Goal: Task Accomplishment & Management: Complete application form

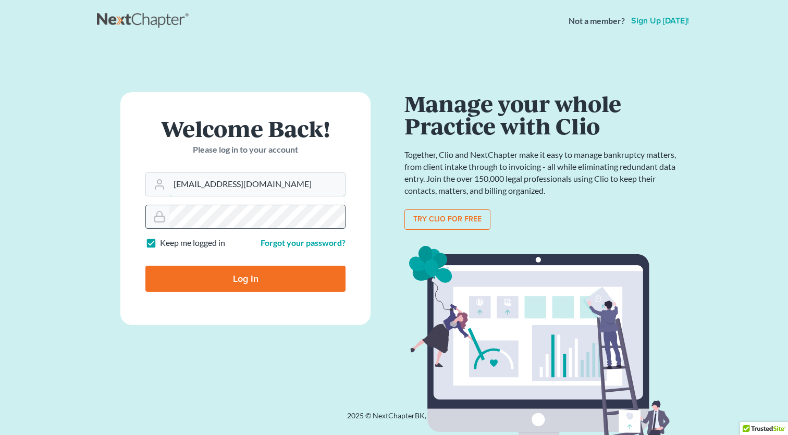
type input "[EMAIL_ADDRESS][DOMAIN_NAME]"
click at [263, 268] on input "Log In" at bounding box center [245, 279] width 200 height 26
type input "Thinking..."
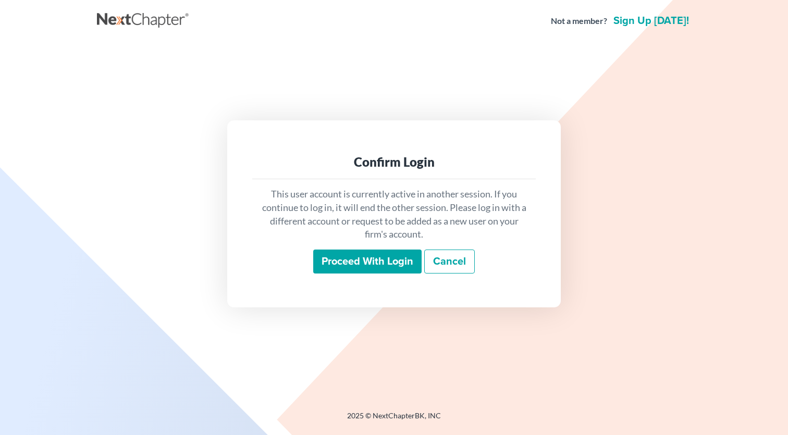
click at [367, 264] on input "Proceed with login" at bounding box center [367, 262] width 108 height 24
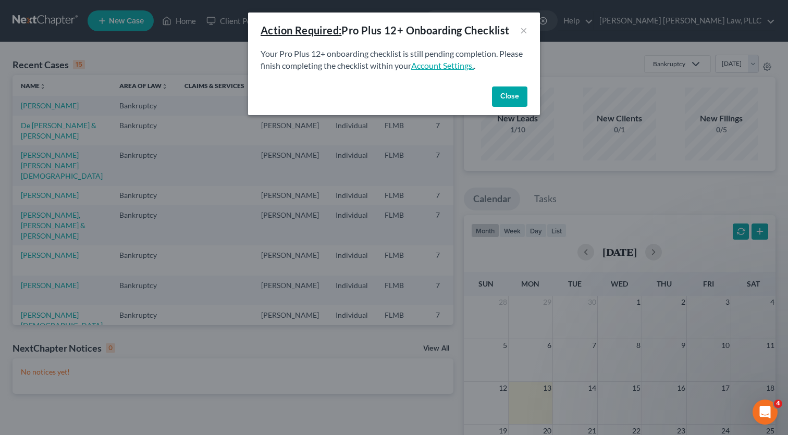
click at [443, 65] on link "Account Settings." at bounding box center [442, 65] width 63 height 10
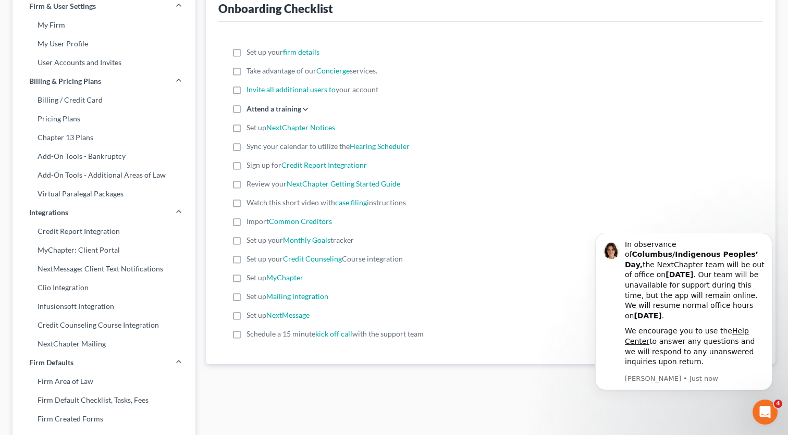
scroll to position [214, 0]
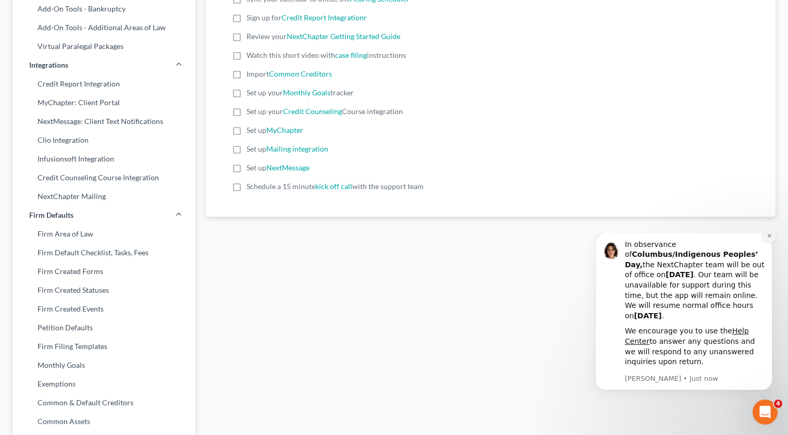
click at [766, 243] on button "Dismiss notification" at bounding box center [769, 236] width 14 height 14
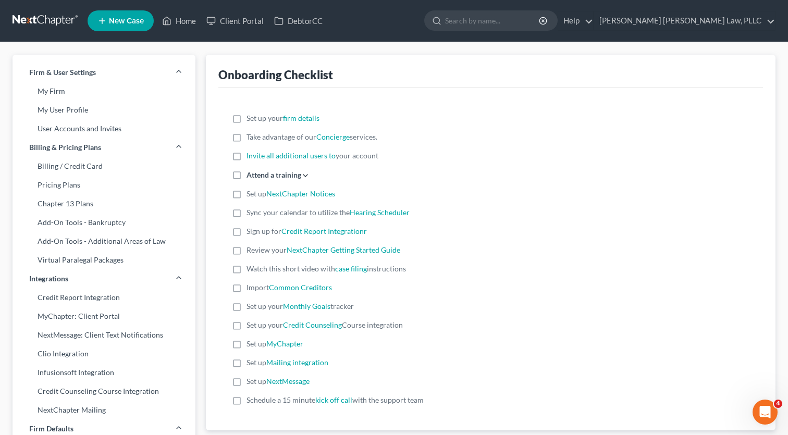
scroll to position [0, 0]
click at [175, 22] on link "Home" at bounding box center [179, 20] width 44 height 19
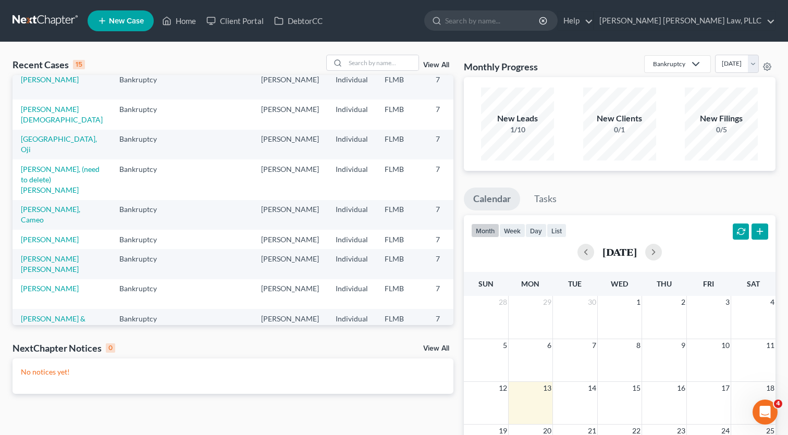
scroll to position [208, 0]
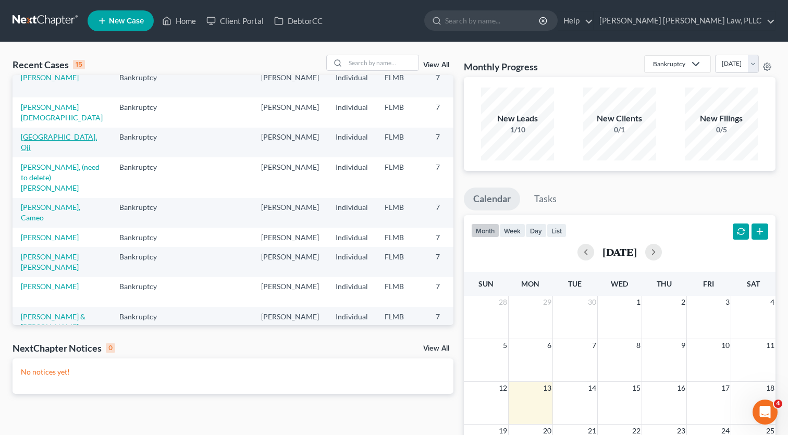
click at [33, 152] on link "[GEOGRAPHIC_DATA], Oji" at bounding box center [59, 141] width 76 height 19
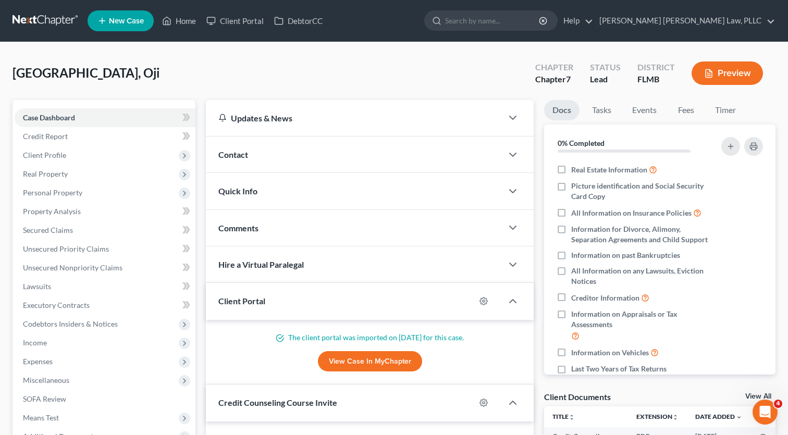
scroll to position [4, 0]
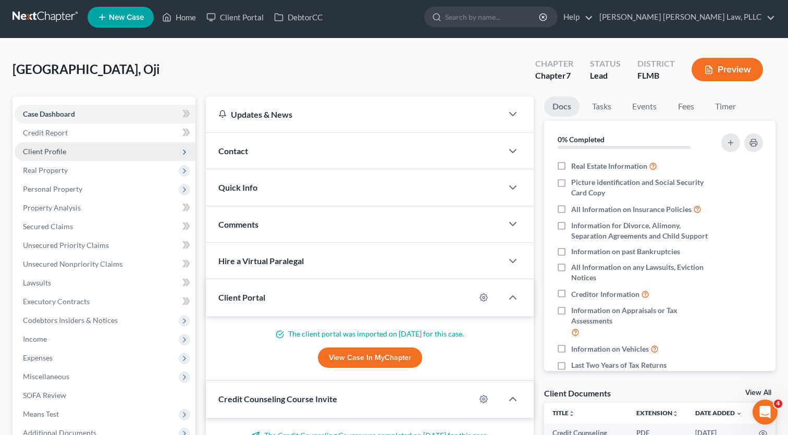
click at [143, 147] on span "Client Profile" at bounding box center [105, 151] width 181 height 19
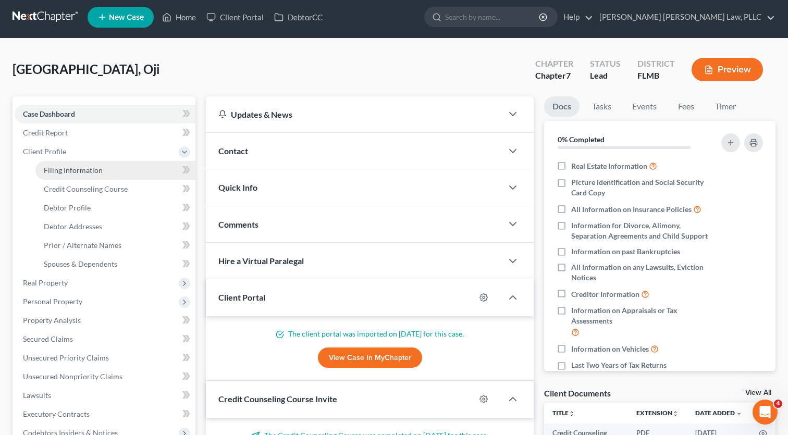
click at [141, 171] on link "Filing Information" at bounding box center [115, 170] width 160 height 19
select select "1"
select select "0"
select select "9"
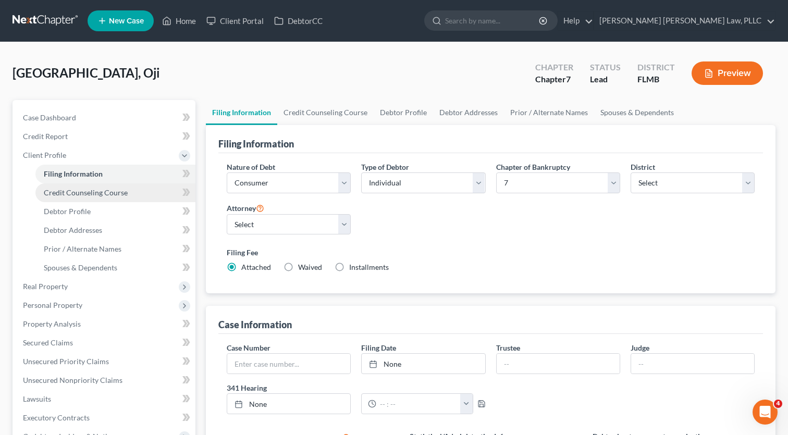
click at [73, 191] on span "Credit Counseling Course" at bounding box center [86, 192] width 84 height 9
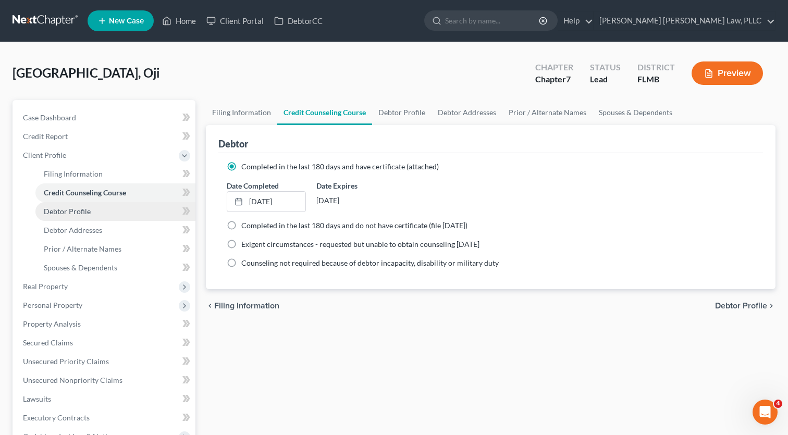
click at [82, 205] on link "Debtor Profile" at bounding box center [115, 211] width 160 height 19
select select "0"
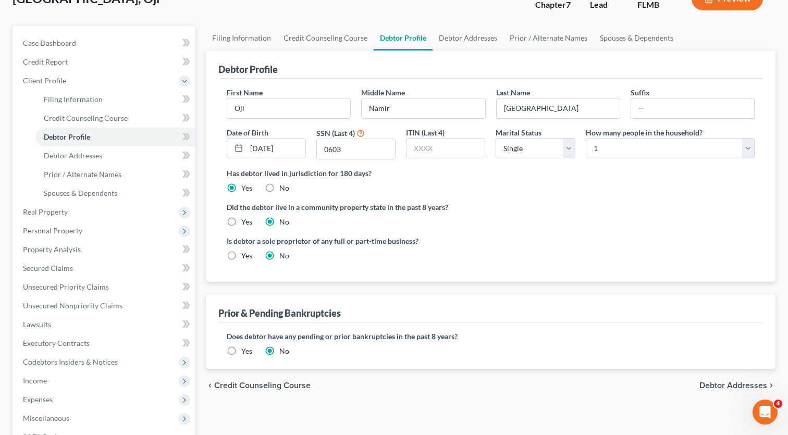
scroll to position [75, 0]
click at [81, 160] on link "Debtor Addresses" at bounding box center [115, 155] width 160 height 19
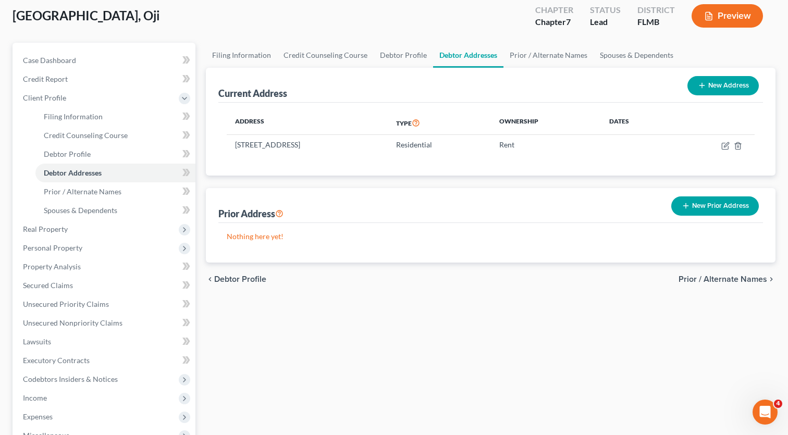
scroll to position [50, 0]
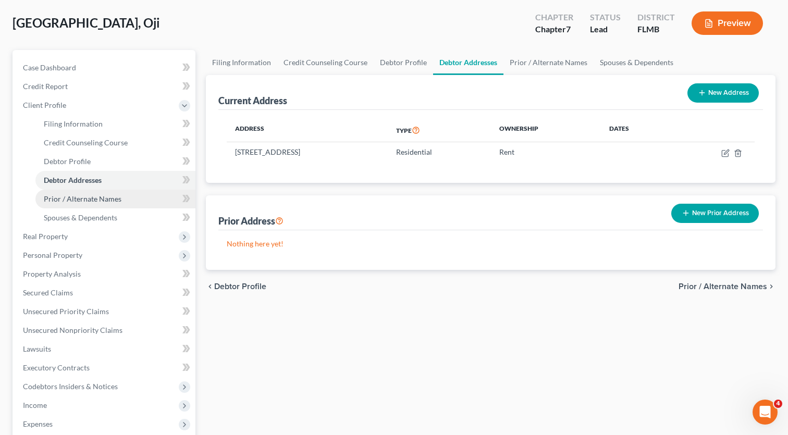
click at [85, 198] on span "Prior / Alternate Names" at bounding box center [83, 198] width 78 height 9
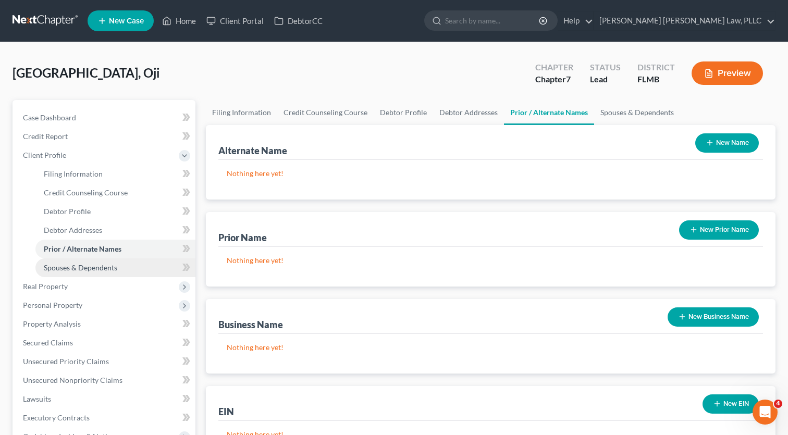
click at [80, 264] on span "Spouses & Dependents" at bounding box center [80, 267] width 73 height 9
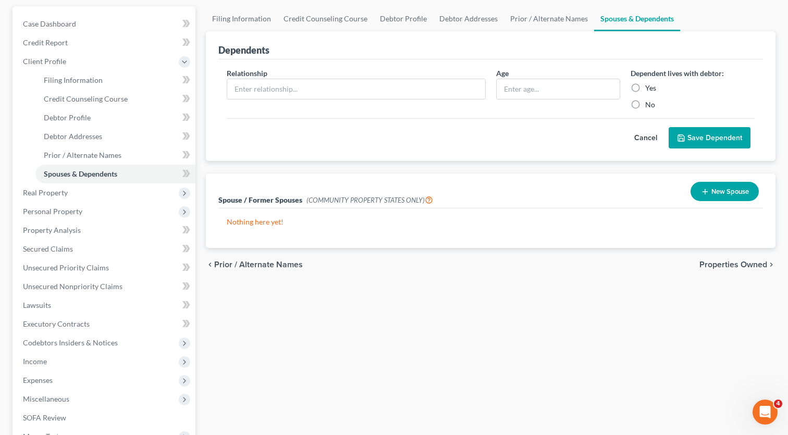
scroll to position [116, 0]
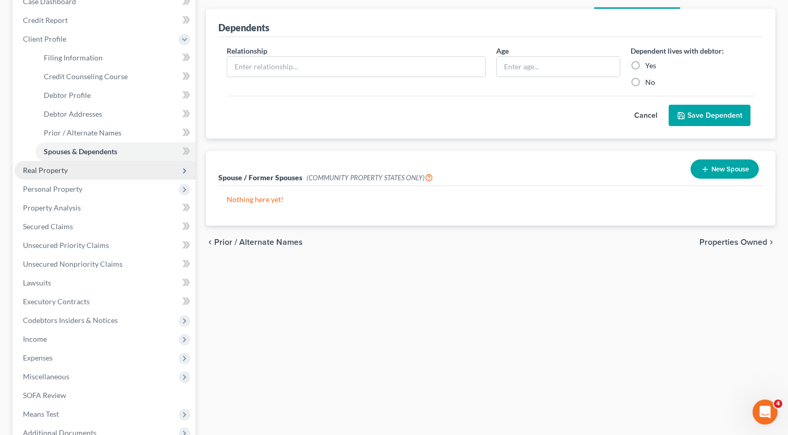
click at [64, 173] on span "Real Property" at bounding box center [45, 170] width 45 height 9
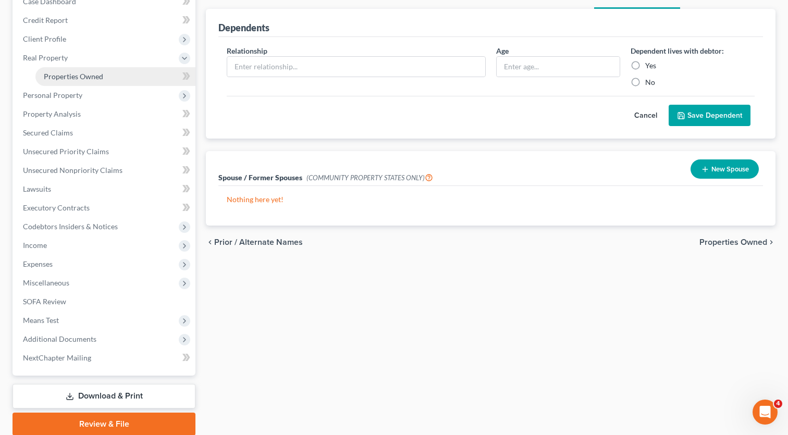
click at [80, 76] on span "Properties Owned" at bounding box center [73, 76] width 59 height 9
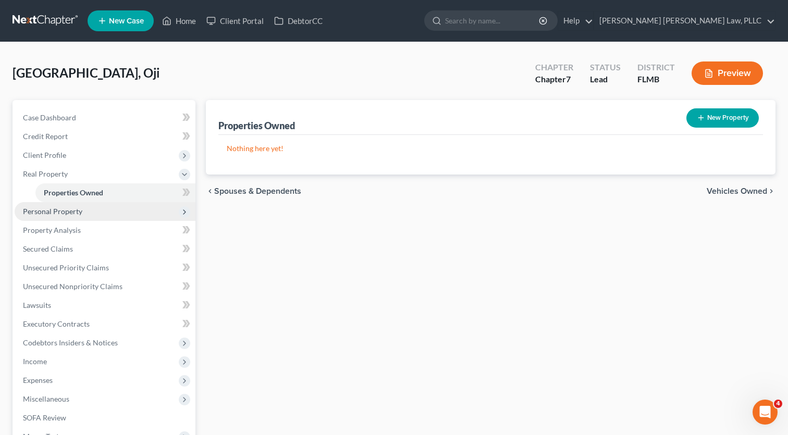
click at [63, 208] on span "Personal Property" at bounding box center [52, 211] width 59 height 9
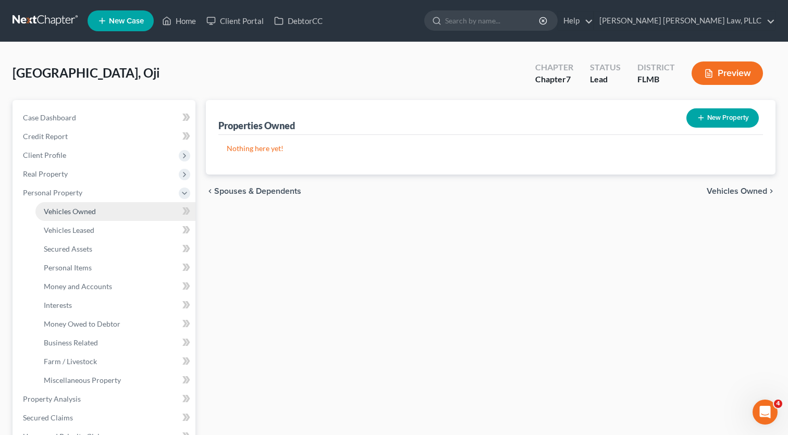
click at [66, 211] on span "Vehicles Owned" at bounding box center [70, 211] width 52 height 9
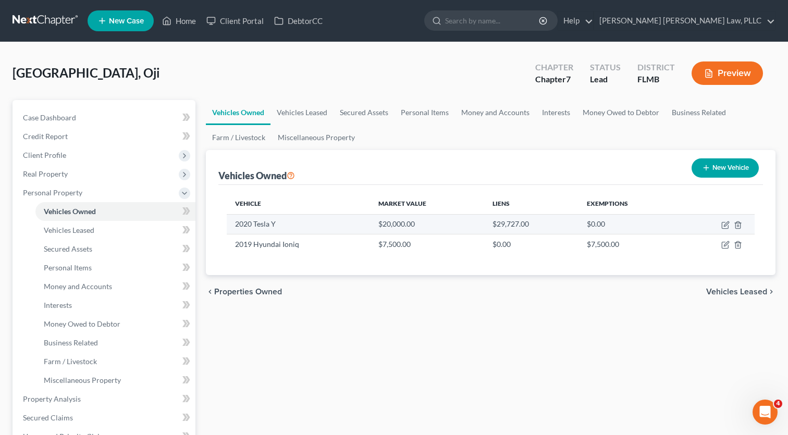
scroll to position [57, 0]
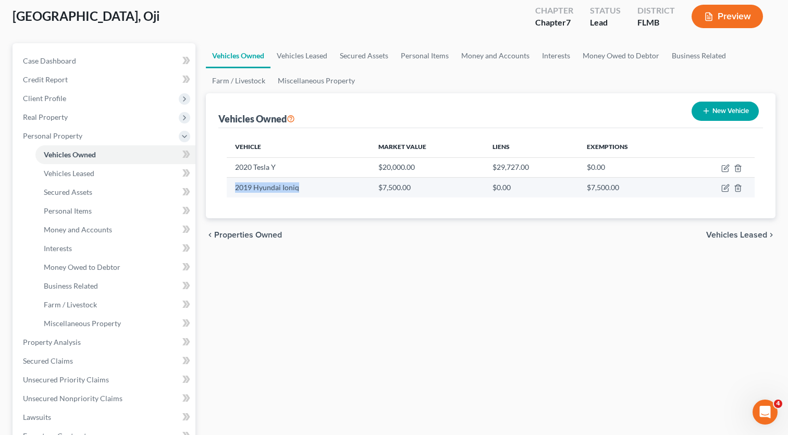
drag, startPoint x: 236, startPoint y: 189, endPoint x: 294, endPoint y: 192, distance: 57.9
click at [294, 192] on td "2019 Hyundai Ioniq" at bounding box center [298, 188] width 143 height 20
copy td "2019 Hyundai Ioniq"
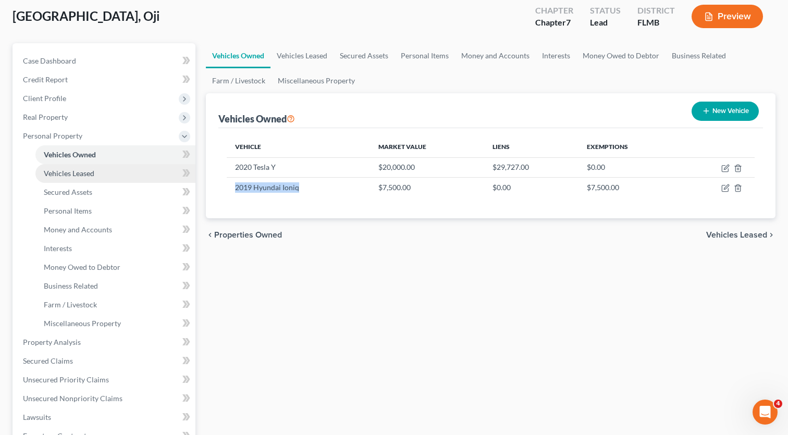
click at [100, 175] on link "Vehicles Leased" at bounding box center [115, 173] width 160 height 19
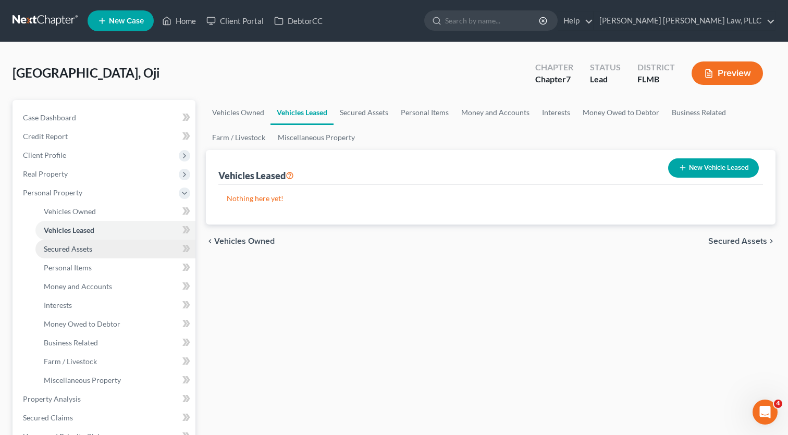
click at [119, 245] on link "Secured Assets" at bounding box center [115, 249] width 160 height 19
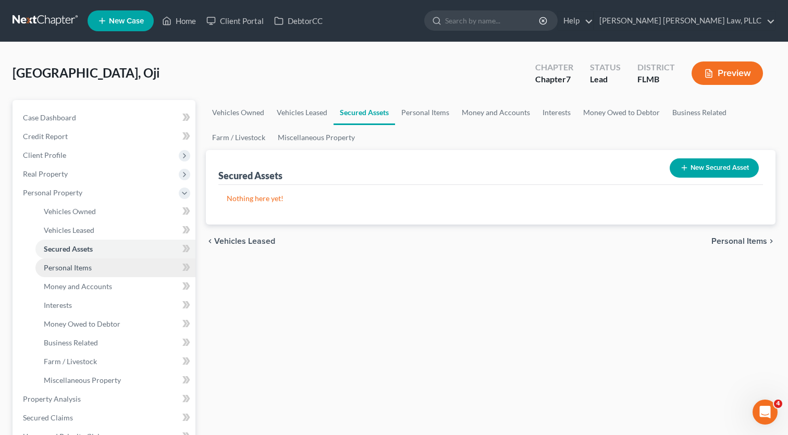
click at [85, 272] on link "Personal Items" at bounding box center [115, 267] width 160 height 19
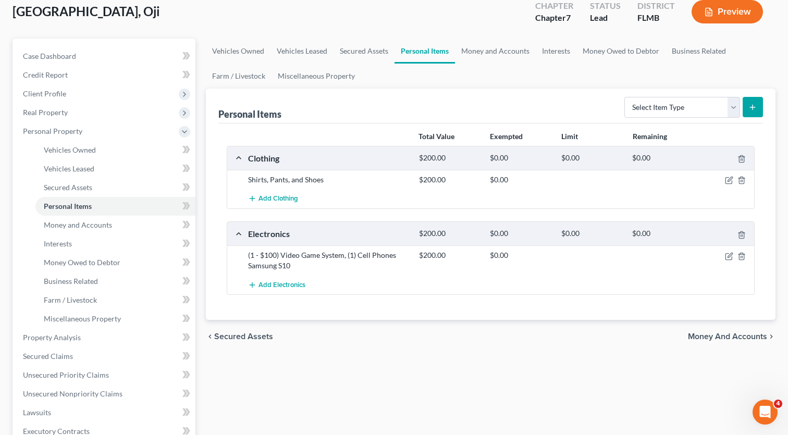
scroll to position [63, 0]
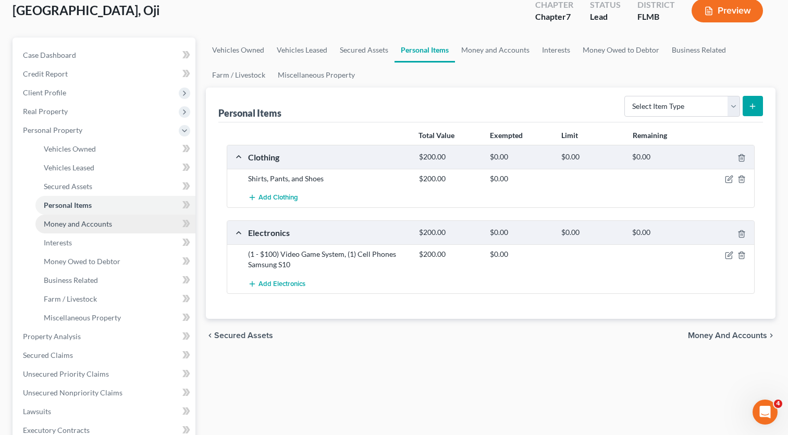
click at [86, 230] on link "Money and Accounts" at bounding box center [115, 224] width 160 height 19
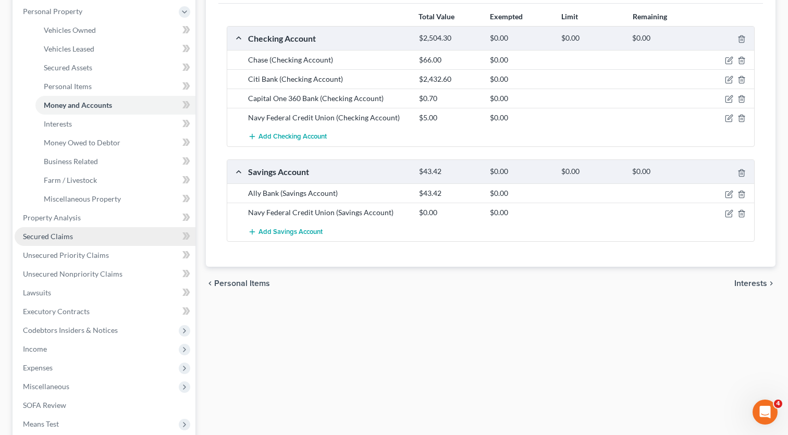
scroll to position [182, 0]
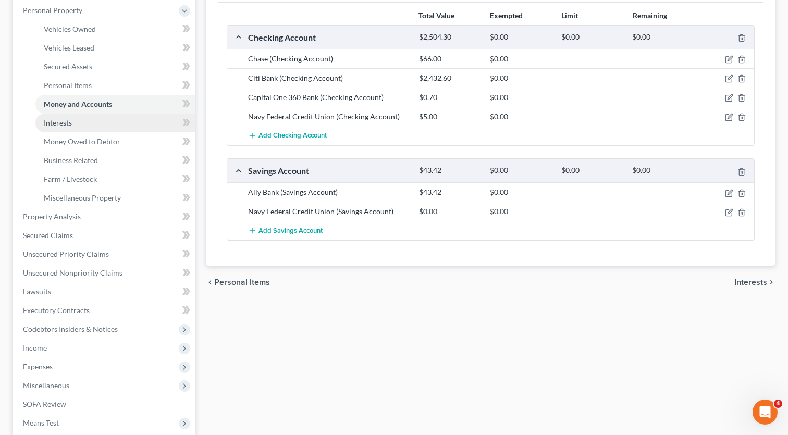
click at [58, 128] on link "Interests" at bounding box center [115, 123] width 160 height 19
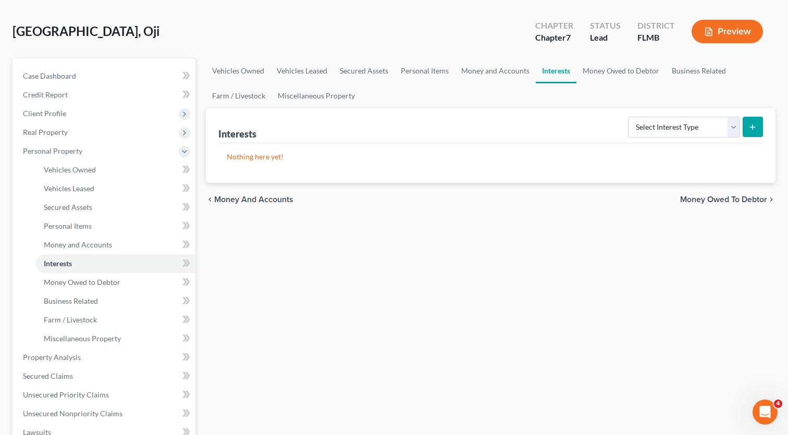
scroll to position [87, 0]
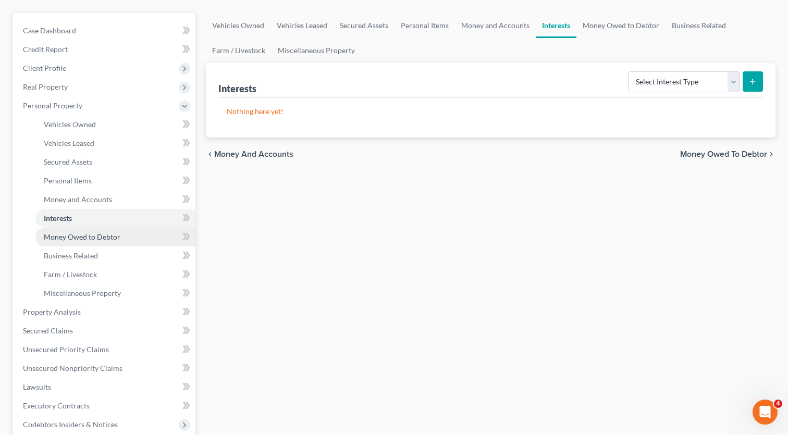
click at [95, 236] on span "Money Owed to Debtor" at bounding box center [82, 236] width 77 height 9
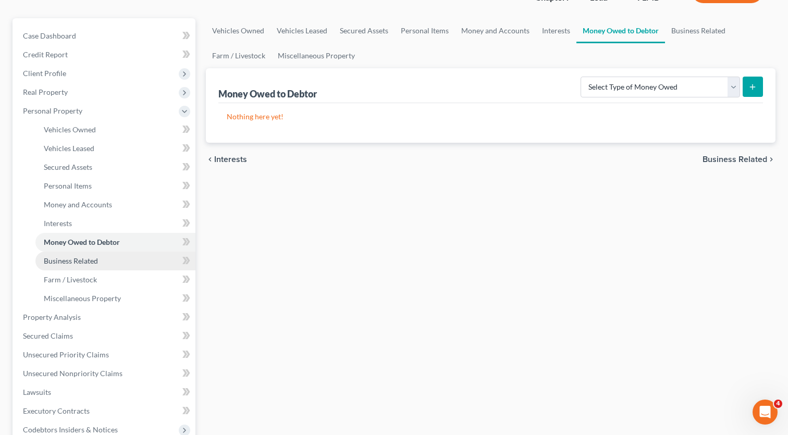
click at [88, 262] on span "Business Related" at bounding box center [71, 260] width 54 height 9
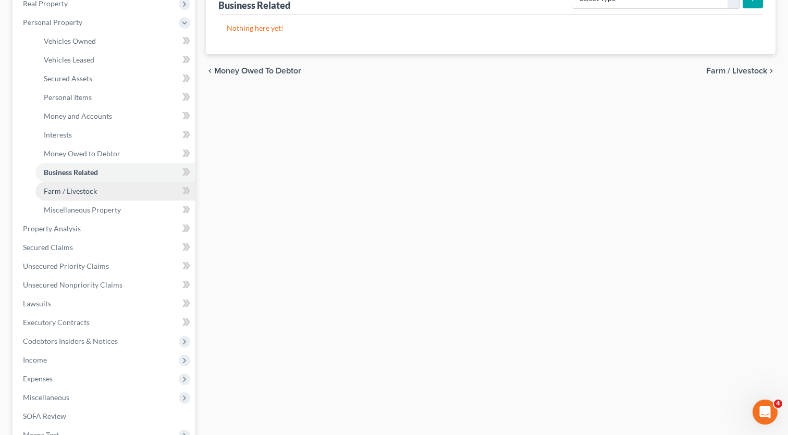
click at [83, 196] on link "Farm / Livestock" at bounding box center [115, 191] width 160 height 19
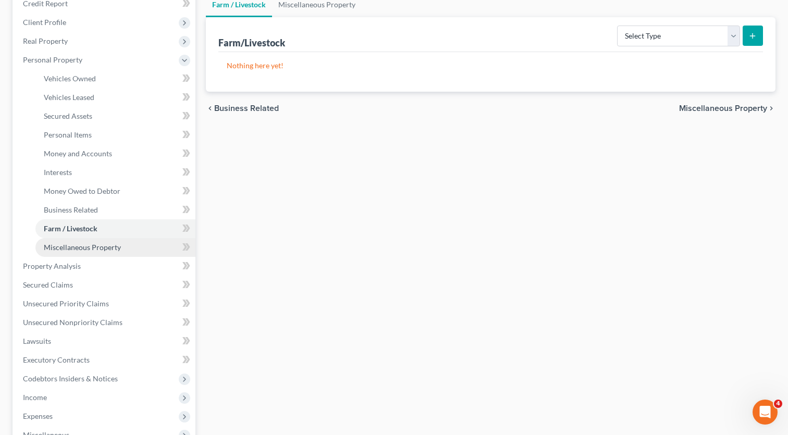
click at [61, 246] on span "Miscellaneous Property" at bounding box center [82, 247] width 77 height 9
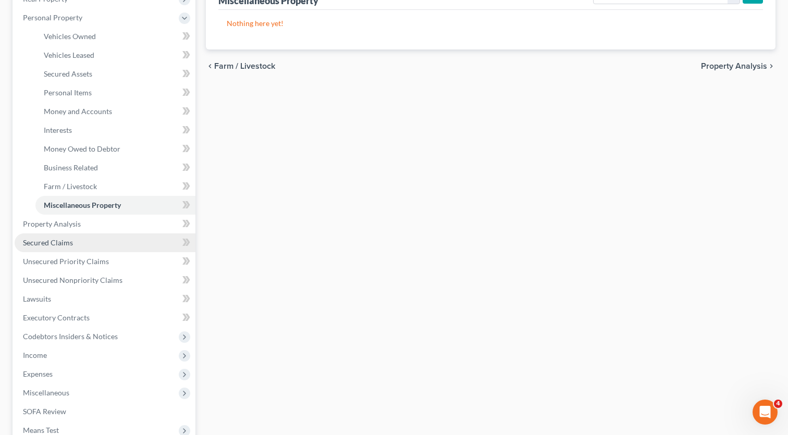
scroll to position [182, 0]
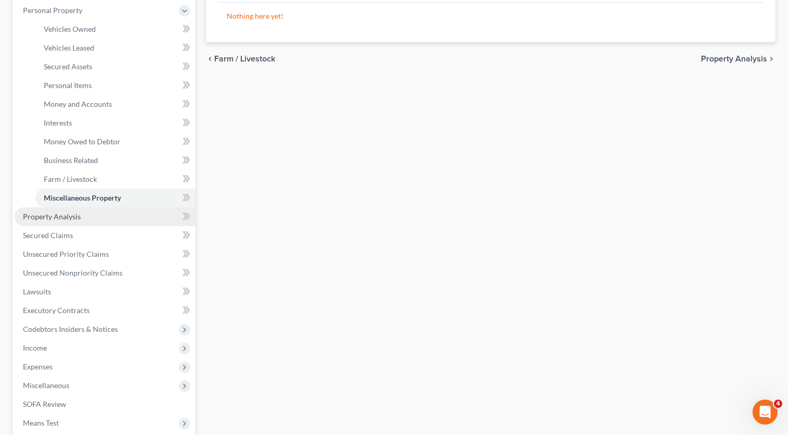
click at [36, 220] on span "Property Analysis" at bounding box center [52, 216] width 58 height 9
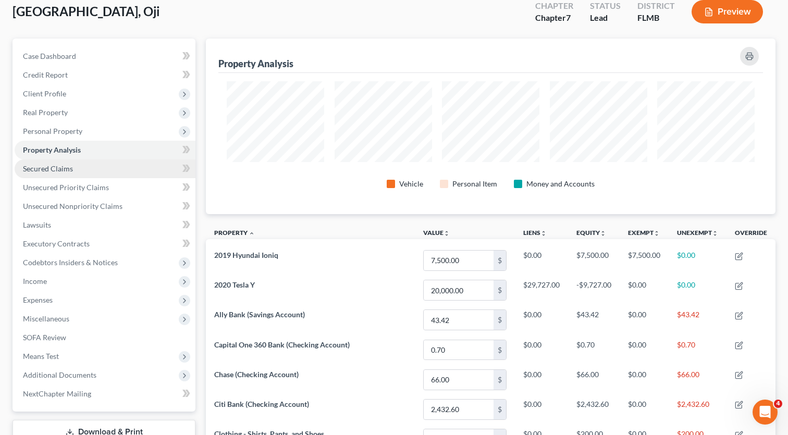
click at [70, 171] on span "Secured Claims" at bounding box center [48, 168] width 50 height 9
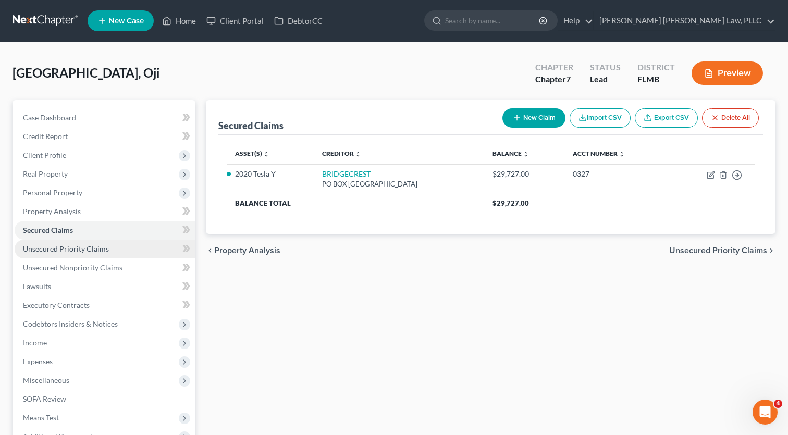
click at [65, 247] on span "Unsecured Priority Claims" at bounding box center [66, 248] width 86 height 9
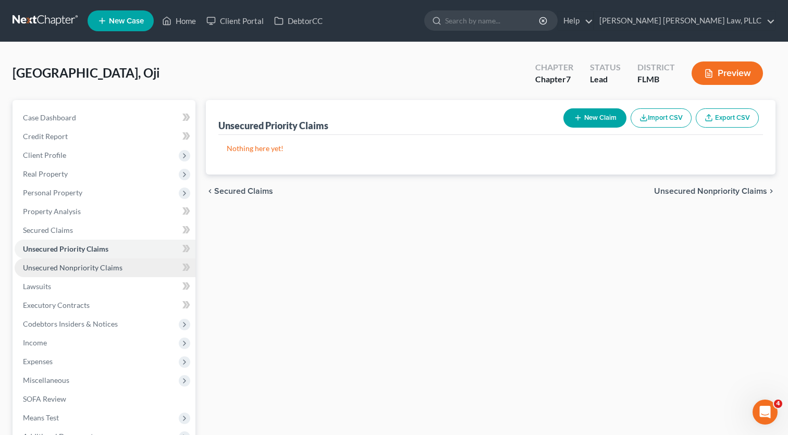
click at [94, 264] on span "Unsecured Nonpriority Claims" at bounding box center [72, 267] width 99 height 9
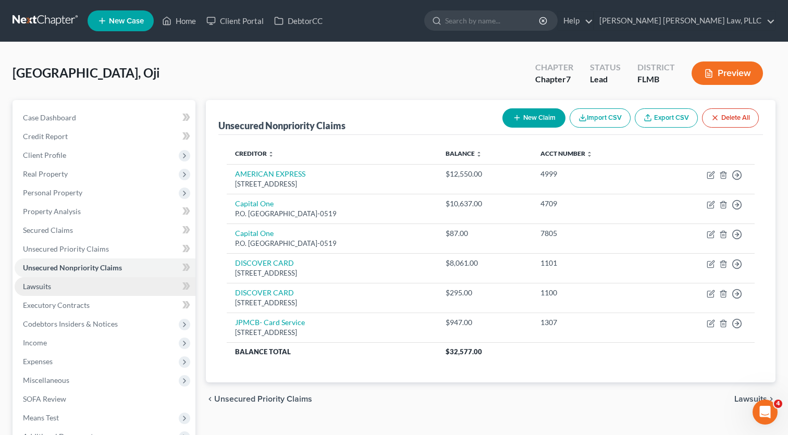
click at [107, 283] on link "Lawsuits" at bounding box center [105, 286] width 181 height 19
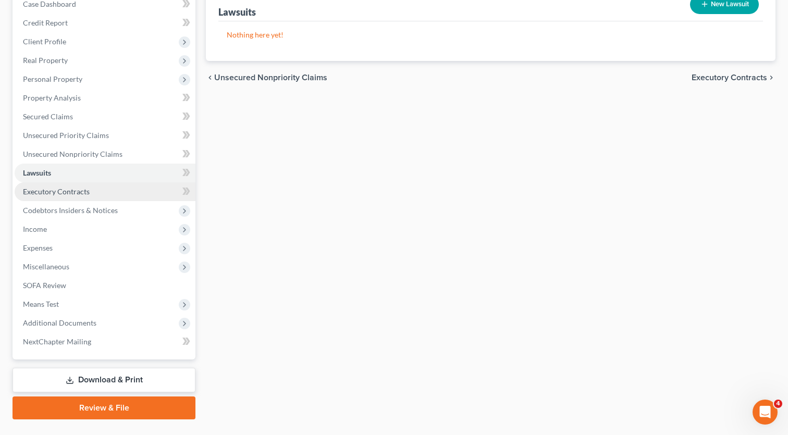
click at [88, 194] on span "Executory Contracts" at bounding box center [56, 191] width 67 height 9
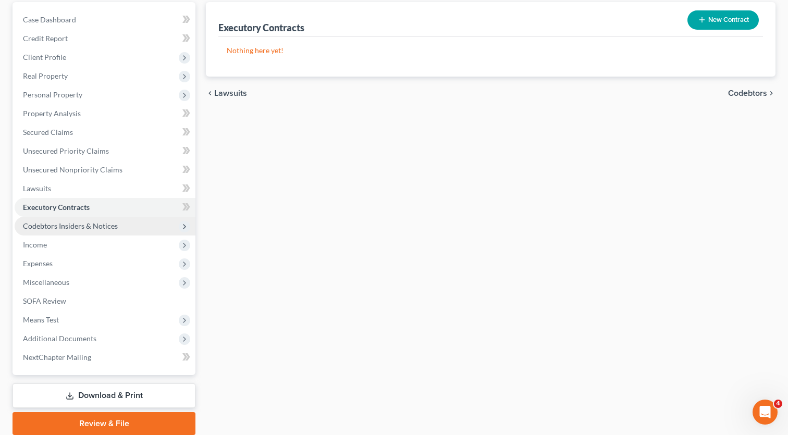
click at [55, 227] on span "Codebtors Insiders & Notices" at bounding box center [70, 225] width 95 height 9
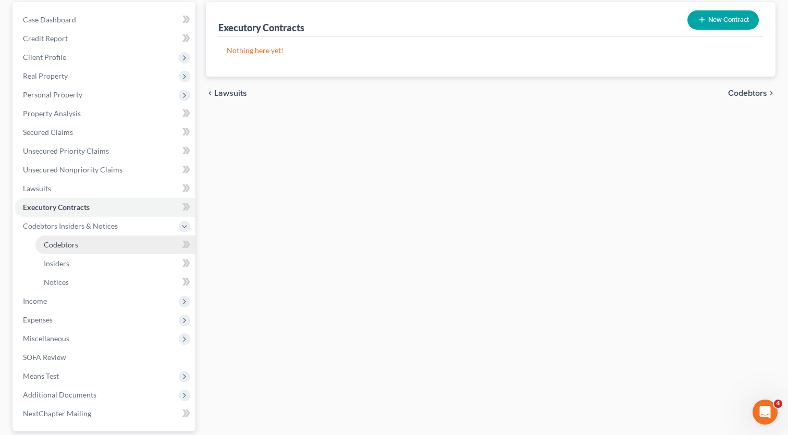
click at [68, 245] on span "Codebtors" at bounding box center [61, 244] width 34 height 9
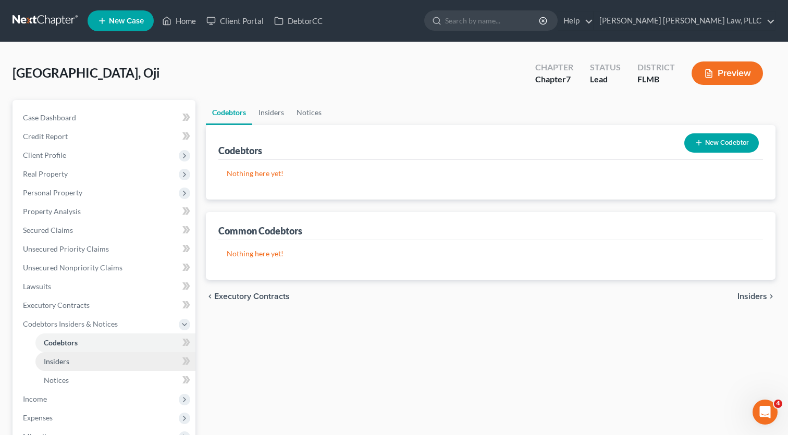
click at [64, 362] on span "Insiders" at bounding box center [57, 361] width 26 height 9
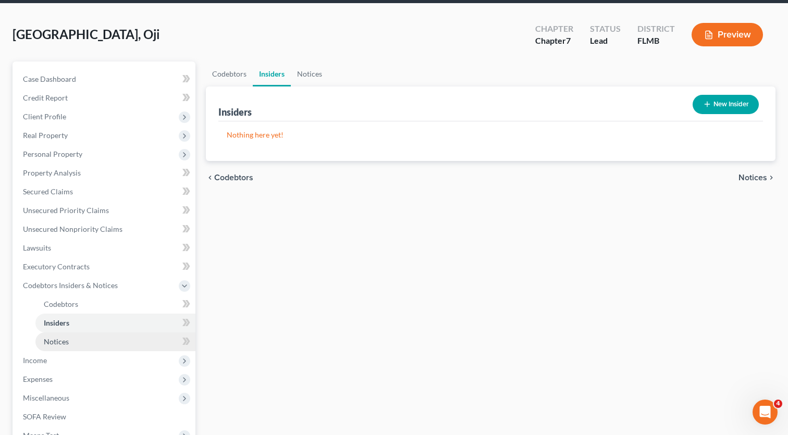
click at [62, 348] on link "Notices" at bounding box center [115, 341] width 160 height 19
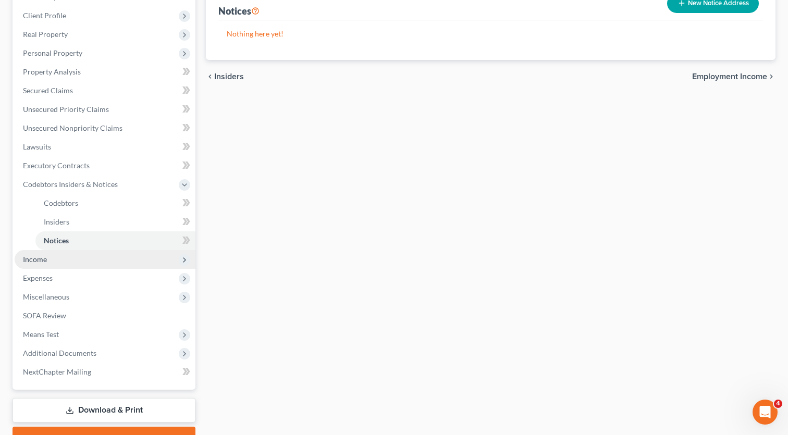
click at [54, 263] on span "Income" at bounding box center [105, 259] width 181 height 19
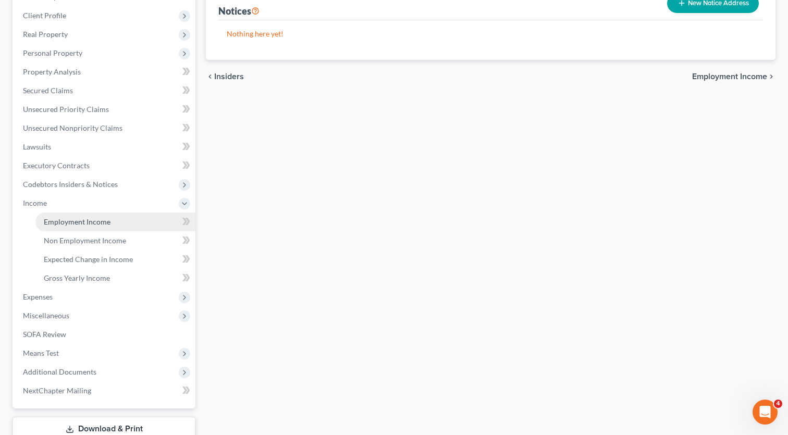
click at [71, 222] on span "Employment Income" at bounding box center [77, 221] width 67 height 9
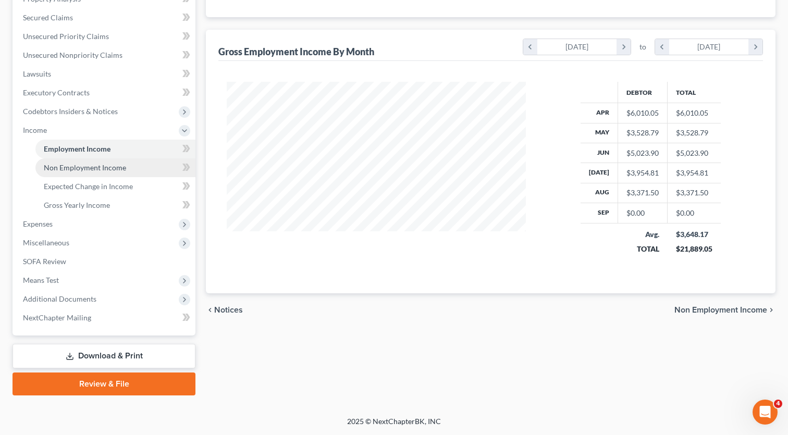
click at [95, 169] on span "Non Employment Income" at bounding box center [85, 167] width 82 height 9
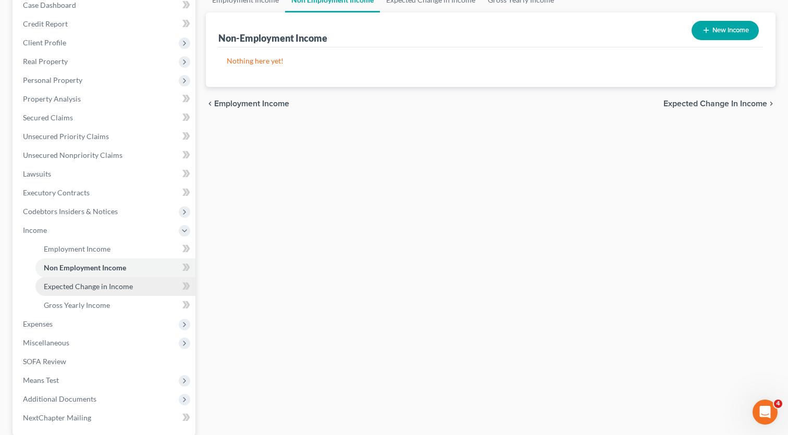
click at [90, 284] on span "Expected Change in Income" at bounding box center [88, 286] width 89 height 9
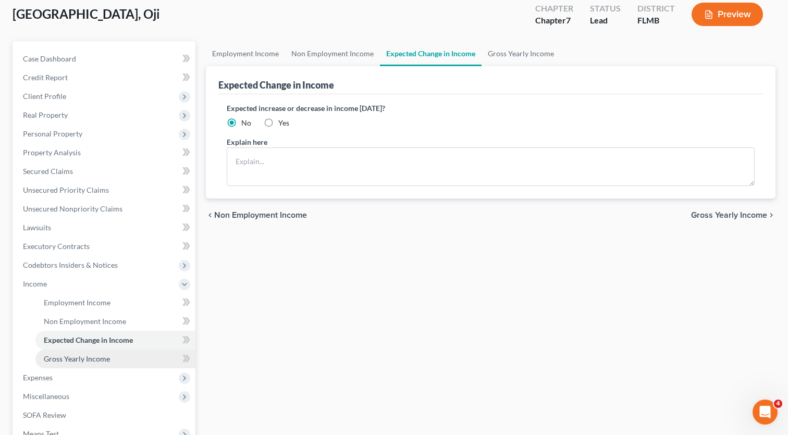
click at [83, 360] on span "Gross Yearly Income" at bounding box center [77, 358] width 66 height 9
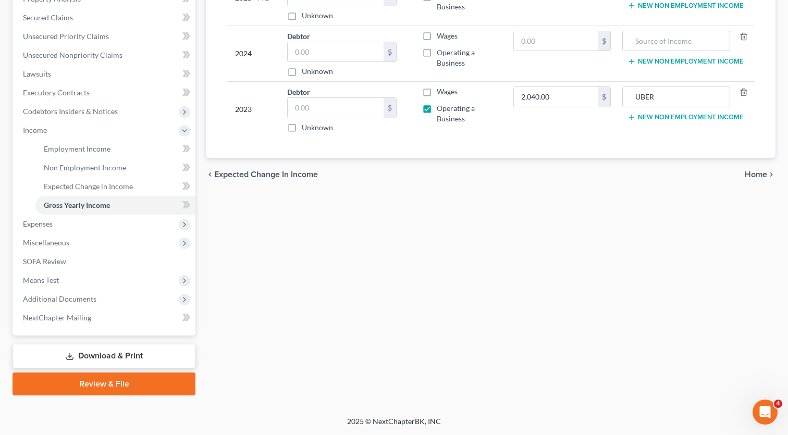
scroll to position [213, 0]
click at [47, 227] on span "Expenses" at bounding box center [38, 223] width 30 height 9
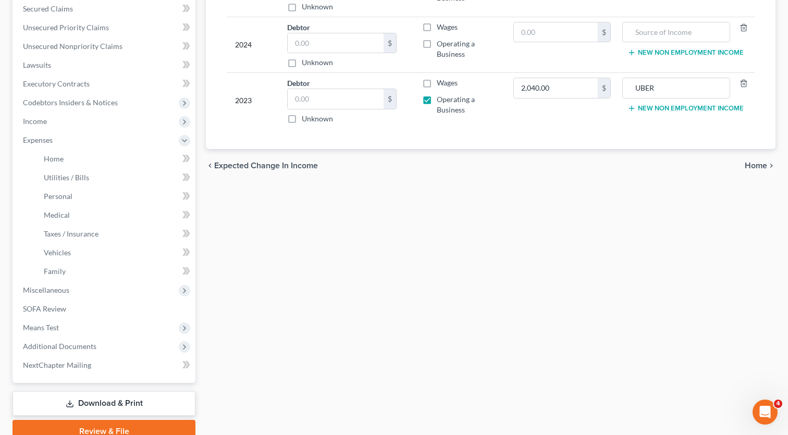
scroll to position [221, 0]
click at [97, 157] on link "Home" at bounding box center [115, 158] width 160 height 19
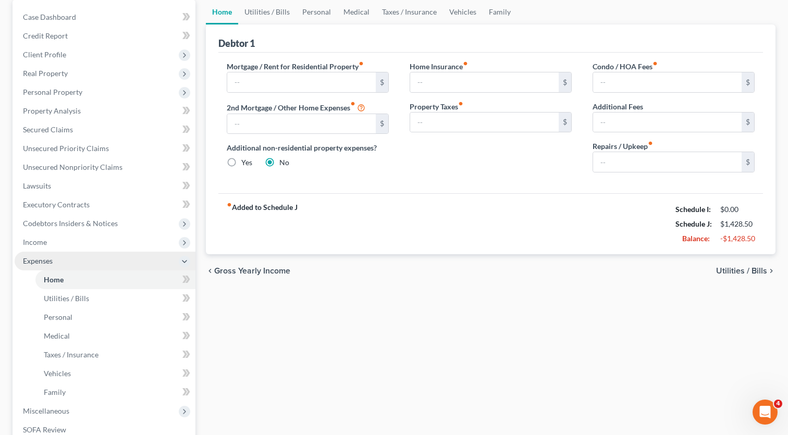
scroll to position [113, 0]
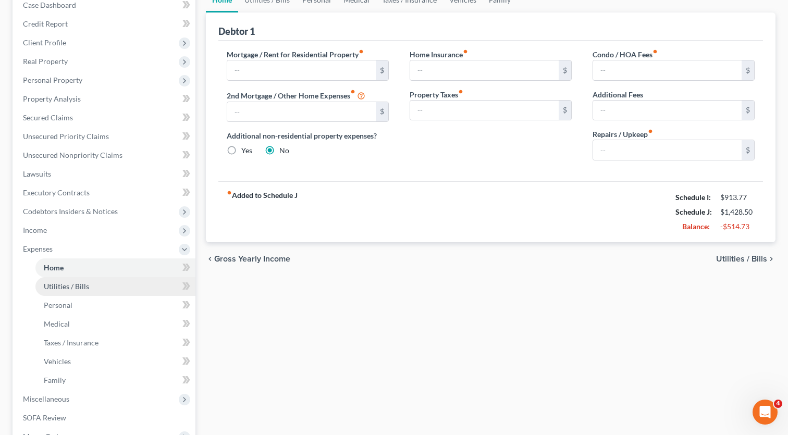
click at [83, 286] on span "Utilities / Bills" at bounding box center [66, 286] width 45 height 9
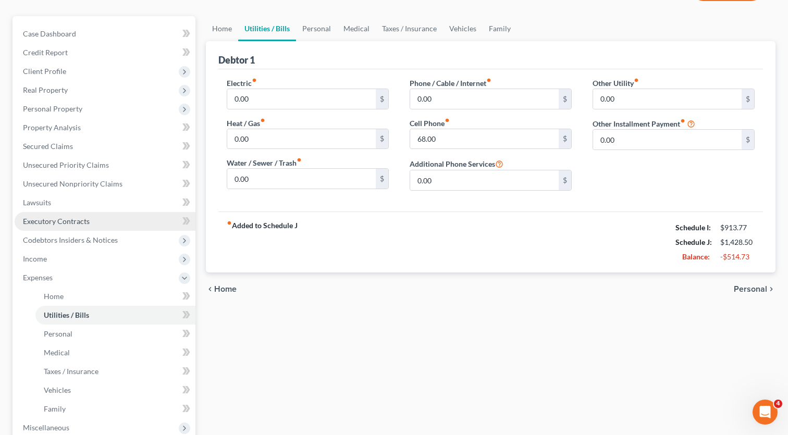
scroll to position [122, 0]
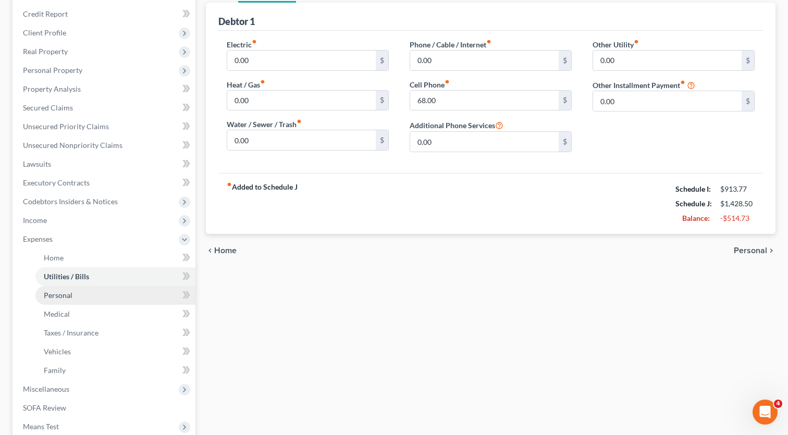
click at [88, 295] on link "Personal" at bounding box center [115, 295] width 160 height 19
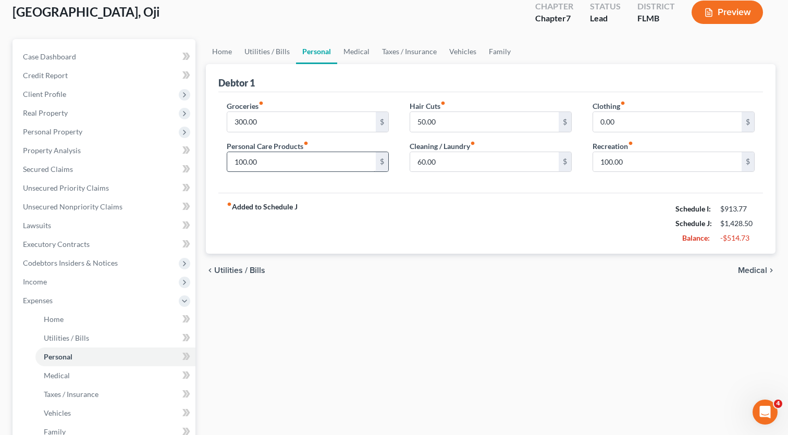
scroll to position [78, 1]
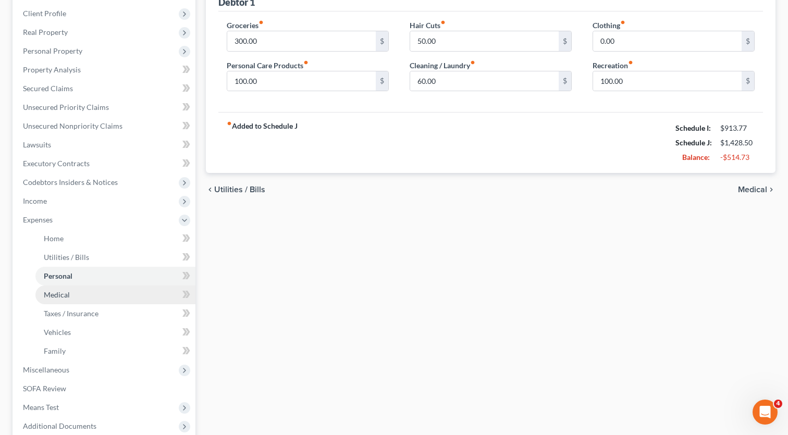
click at [85, 292] on link "Medical" at bounding box center [115, 294] width 160 height 19
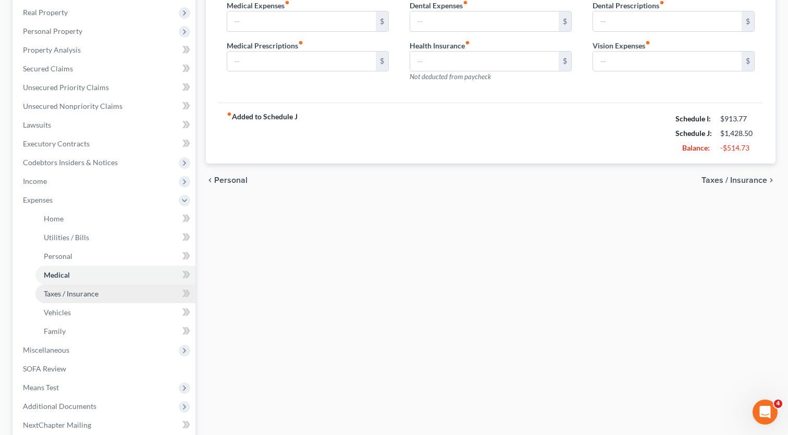
click at [102, 294] on link "Taxes / Insurance" at bounding box center [115, 293] width 160 height 19
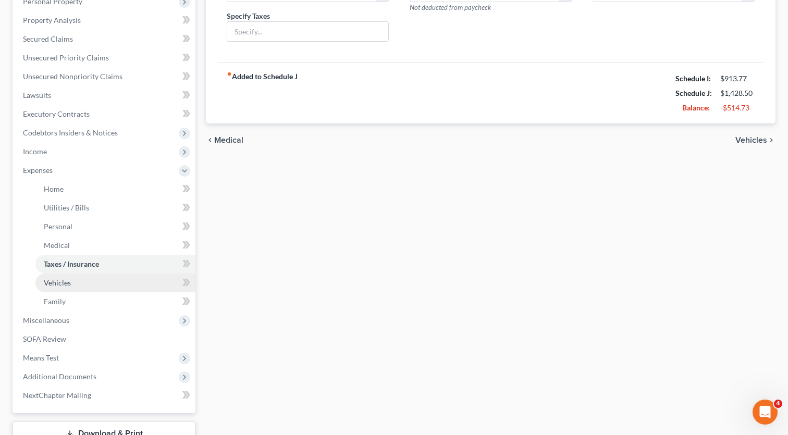
click at [43, 284] on link "Vehicles" at bounding box center [115, 282] width 160 height 19
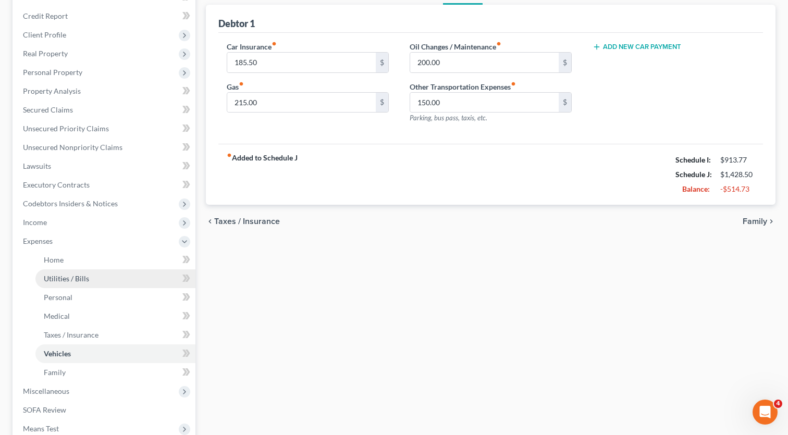
scroll to position [121, 0]
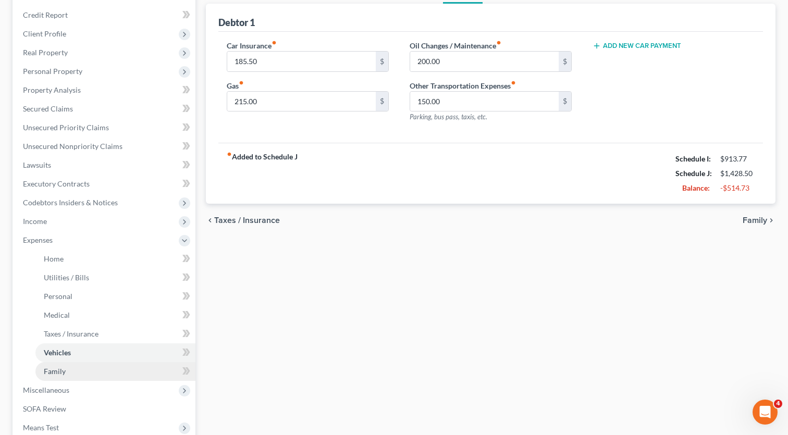
click at [81, 369] on link "Family" at bounding box center [115, 371] width 160 height 19
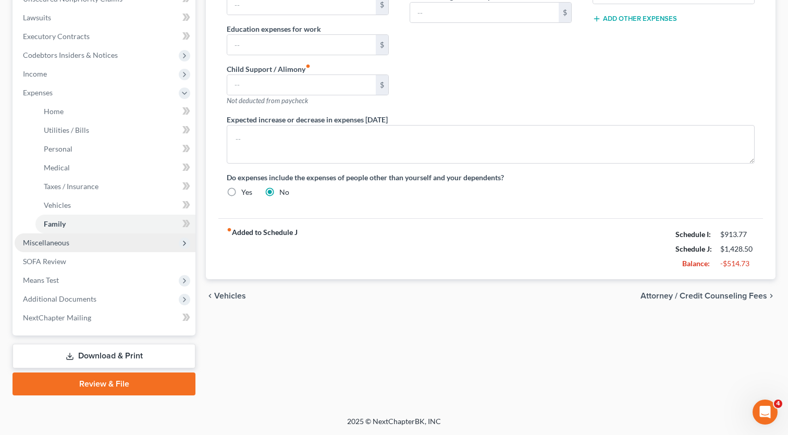
click at [61, 246] on span "Miscellaneous" at bounding box center [46, 242] width 46 height 9
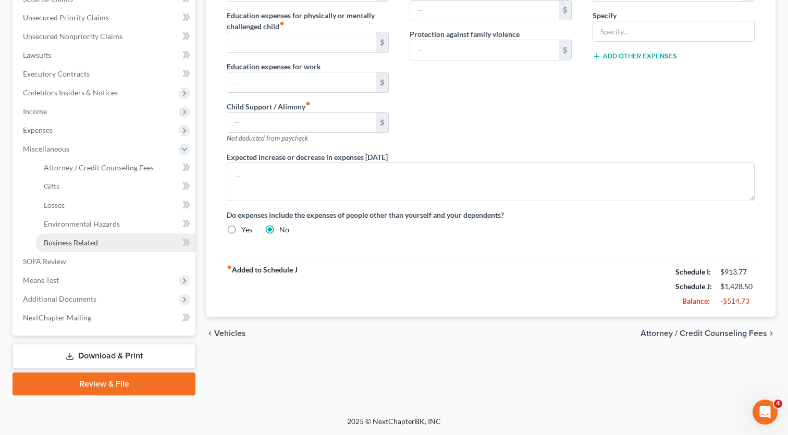
scroll to position [231, 0]
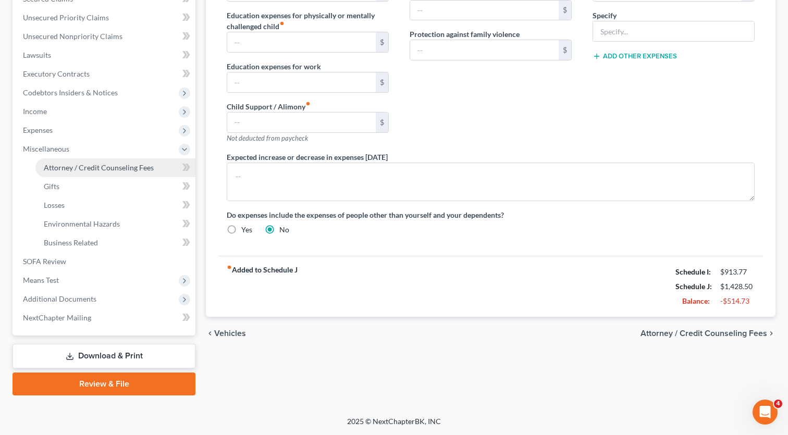
click at [119, 167] on span "Attorney / Credit Counseling Fees" at bounding box center [99, 167] width 110 height 9
select select "0"
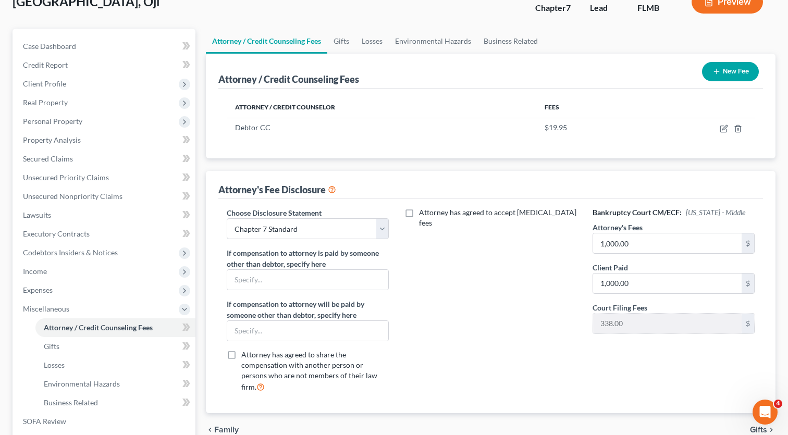
scroll to position [70, 0]
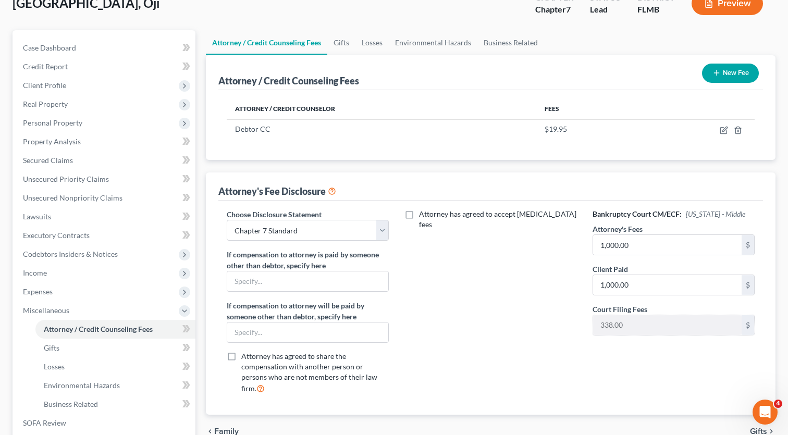
click at [734, 68] on button "New Fee" at bounding box center [730, 73] width 57 height 19
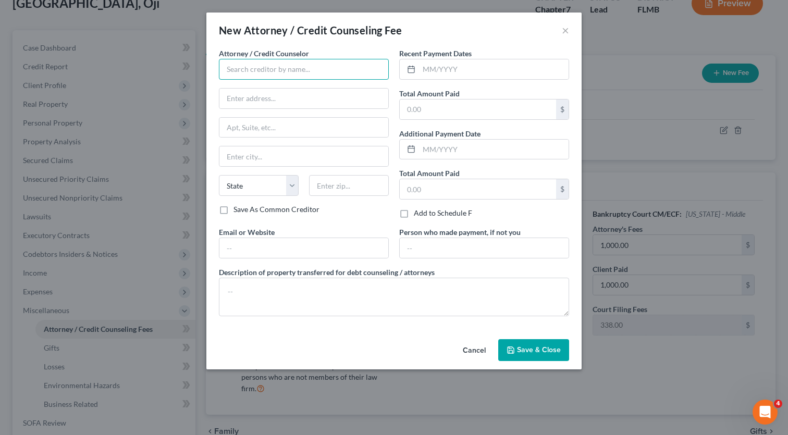
click at [341, 66] on input "text" at bounding box center [304, 69] width 170 height 21
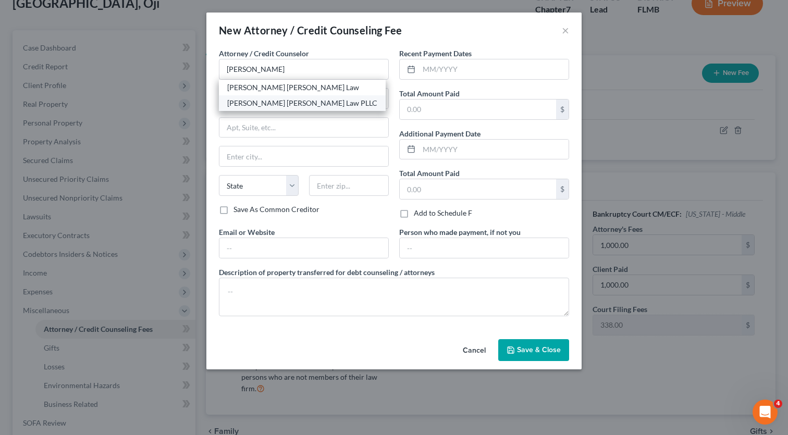
click at [268, 104] on div "[PERSON_NAME] [PERSON_NAME] Law PLLC" at bounding box center [302, 103] width 150 height 10
type input "[PERSON_NAME] [PERSON_NAME] Law PLLC"
type input "[STREET_ADDRESS]"
type input "UNit 651"
type input "Orlando"
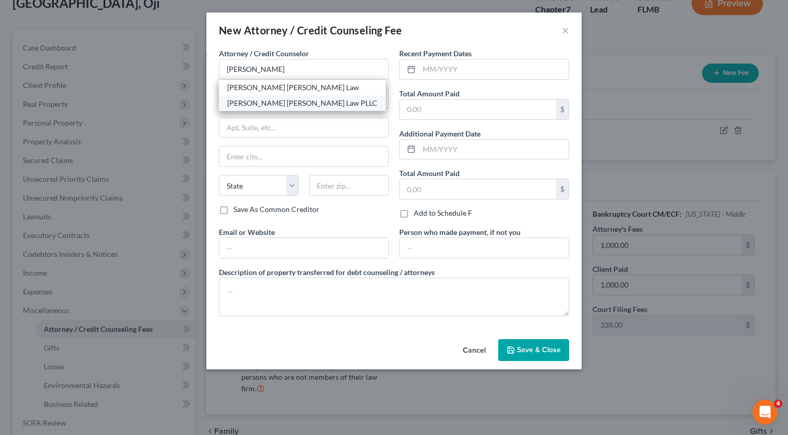
select select "9"
type input "32801"
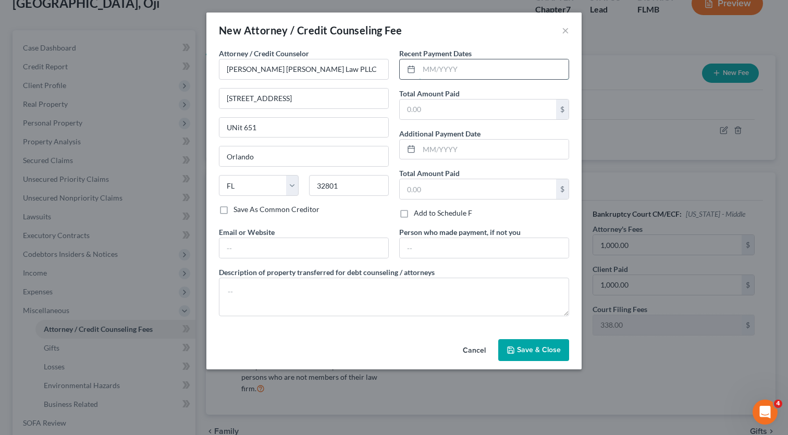
click at [434, 70] on input "text" at bounding box center [493, 69] width 149 height 20
type input "09/2025"
click at [427, 110] on input "text" at bounding box center [478, 109] width 156 height 20
type input "1,000"
click at [315, 304] on textarea at bounding box center [394, 297] width 350 height 39
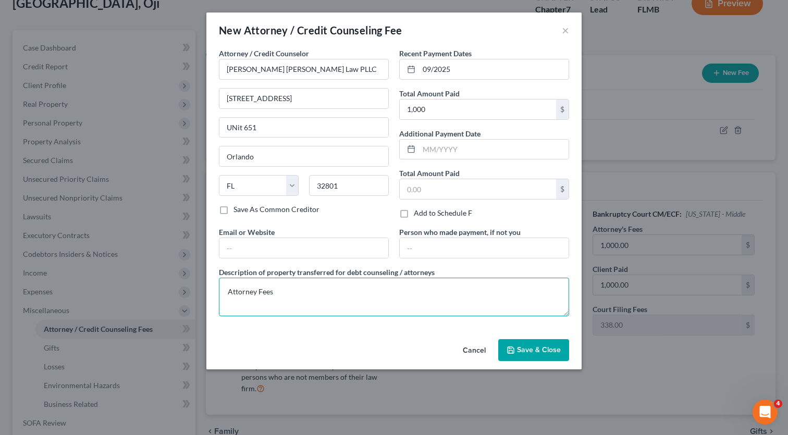
type textarea "Attorney Fees"
click at [508, 352] on icon "button" at bounding box center [510, 350] width 8 height 8
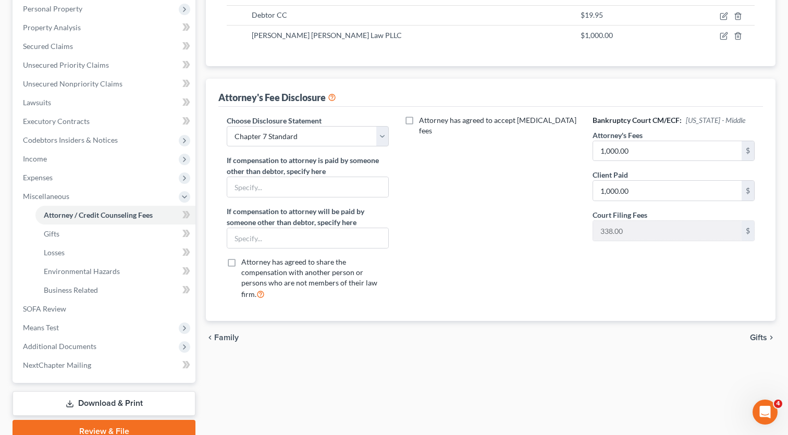
scroll to position [185, 0]
click at [597, 190] on input "1,000.00" at bounding box center [667, 190] width 148 height 20
click at [607, 190] on input "1,000.00" at bounding box center [667, 190] width 148 height 20
drag, startPoint x: 612, startPoint y: 191, endPoint x: 570, endPoint y: 191, distance: 41.7
click at [570, 191] on div "Choose Disclosure Statement Select Chapter 7 Standard Chapter 7 Pro [PERSON_NAM…" at bounding box center [490, 210] width 549 height 193
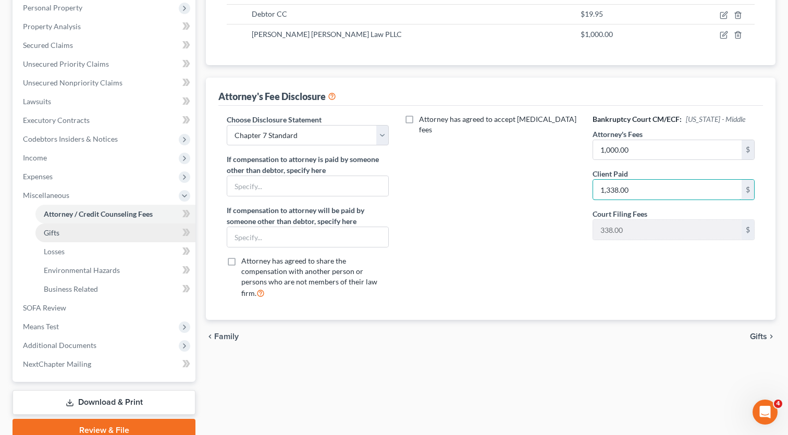
type input "1,338.00"
click at [94, 223] on link "Gifts" at bounding box center [115, 232] width 160 height 19
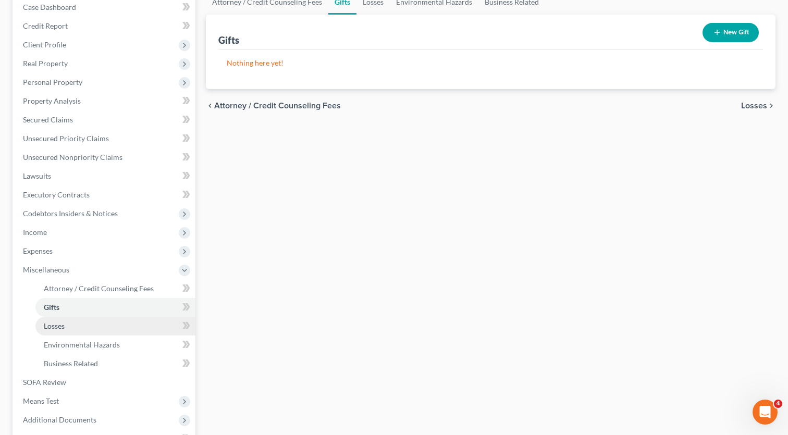
click at [84, 326] on link "Losses" at bounding box center [115, 326] width 160 height 19
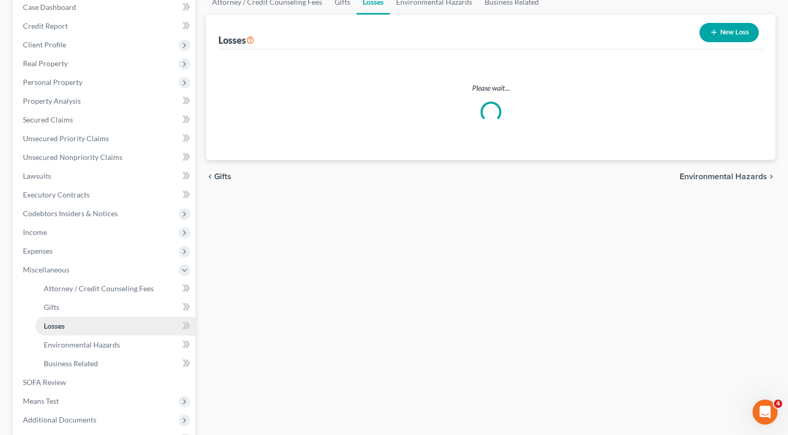
scroll to position [21, 0]
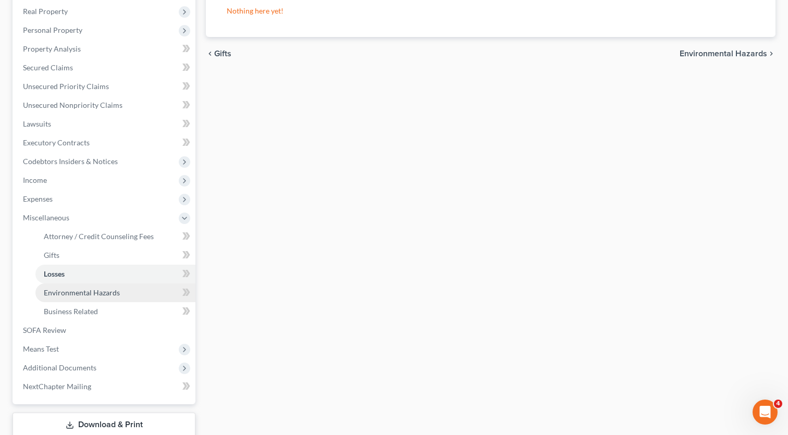
click at [87, 295] on span "Environmental Hazards" at bounding box center [82, 292] width 76 height 9
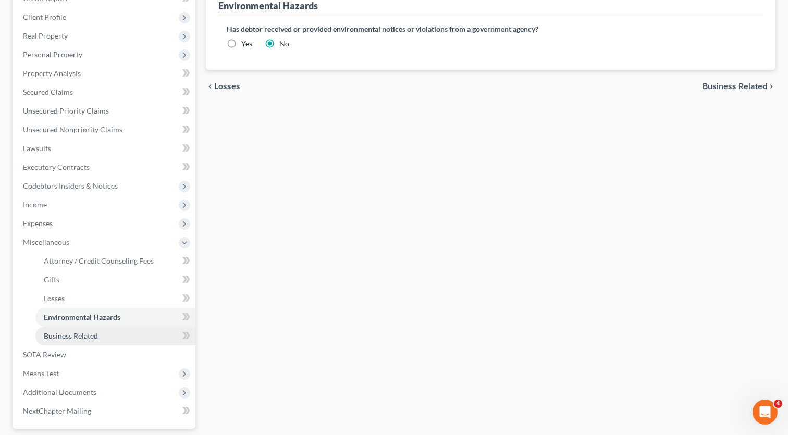
click at [105, 330] on link "Business Related" at bounding box center [115, 336] width 160 height 19
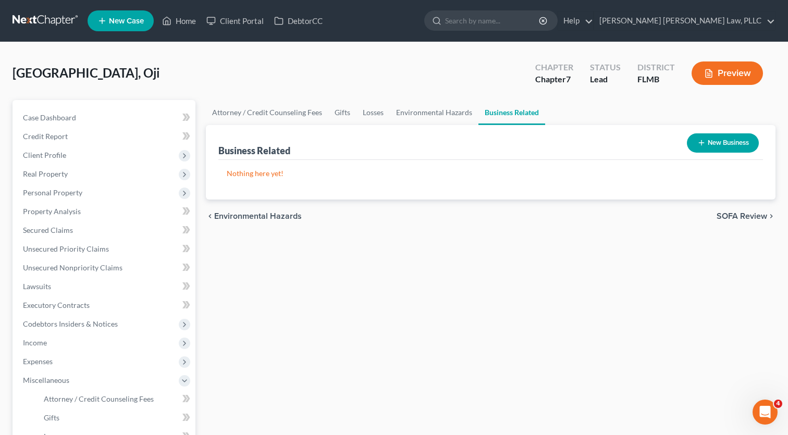
click at [704, 139] on button "New Business" at bounding box center [723, 142] width 72 height 19
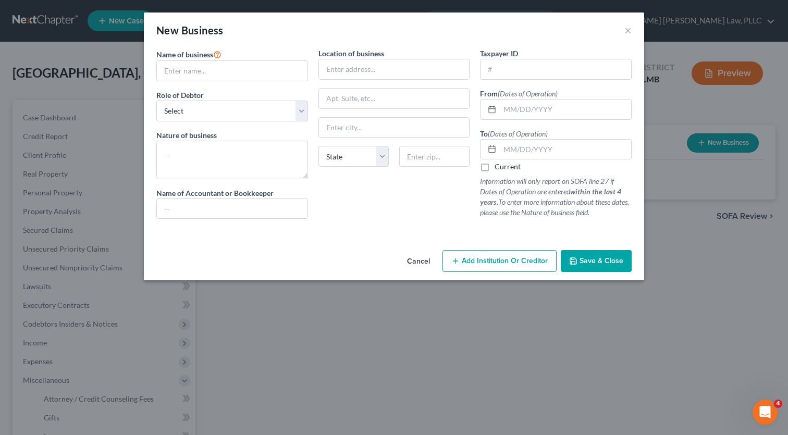
click at [407, 263] on button "Cancel" at bounding box center [418, 261] width 40 height 21
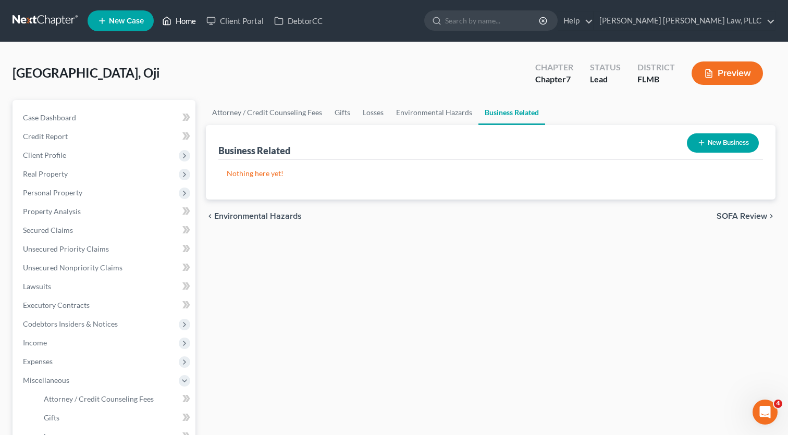
click at [173, 23] on link "Home" at bounding box center [179, 20] width 44 height 19
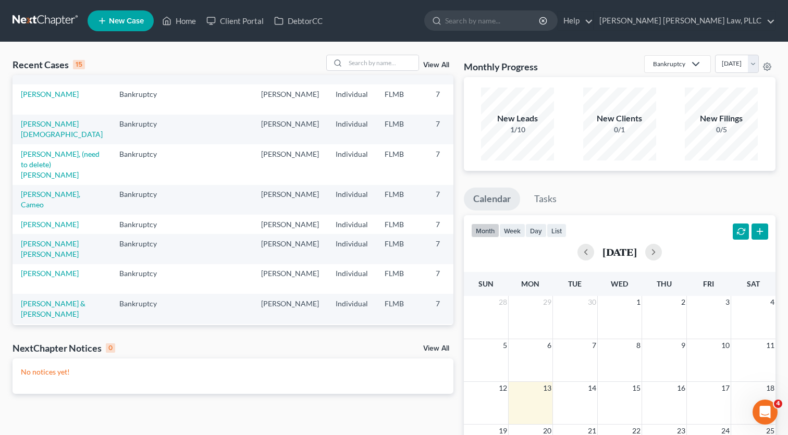
scroll to position [226, 0]
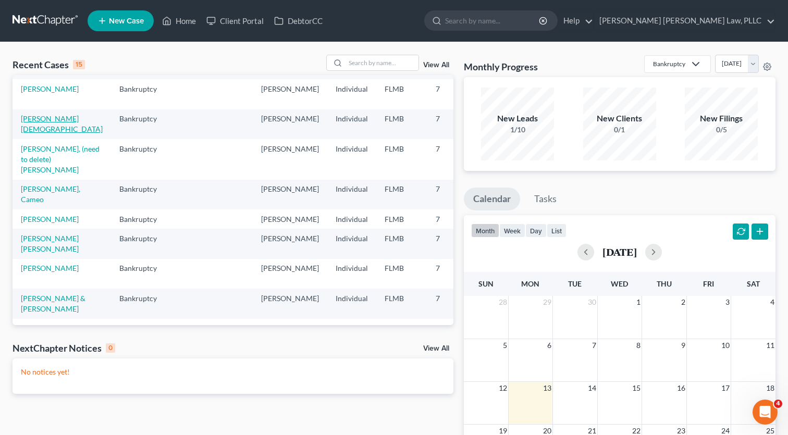
click at [38, 133] on link "[PERSON_NAME][DEMOGRAPHIC_DATA]" at bounding box center [62, 123] width 82 height 19
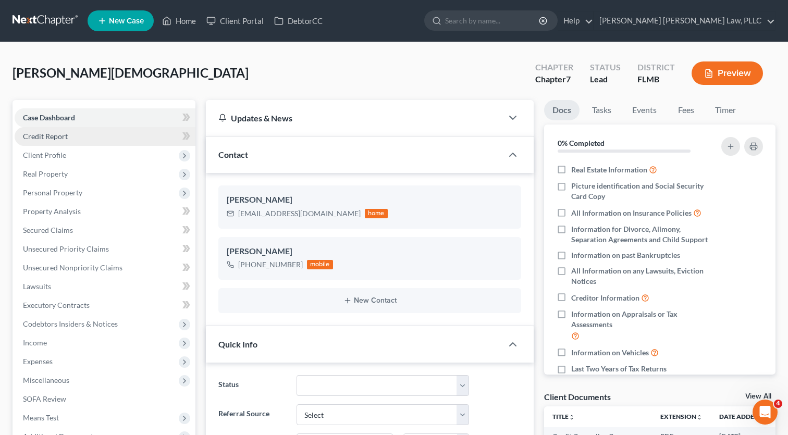
click at [70, 141] on link "Credit Report" at bounding box center [105, 136] width 181 height 19
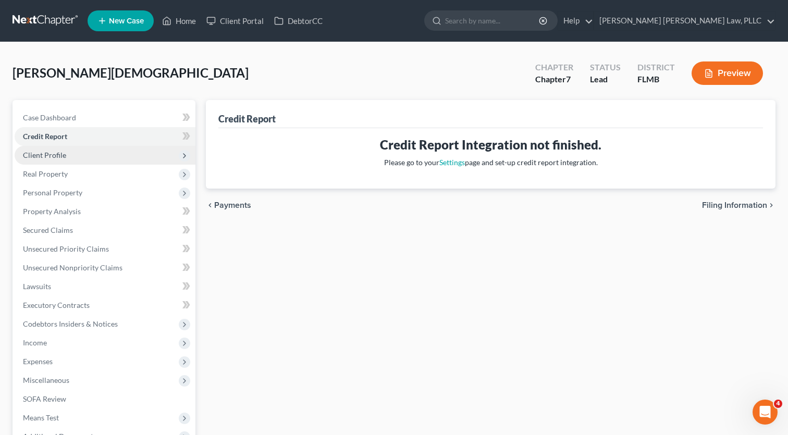
click at [82, 151] on span "Client Profile" at bounding box center [105, 155] width 181 height 19
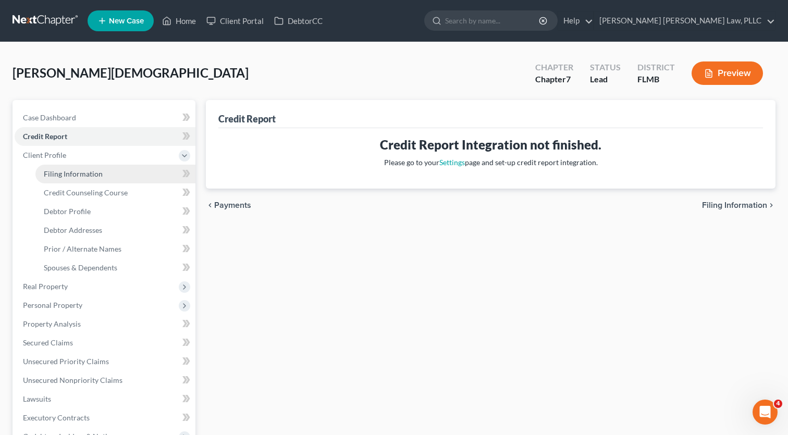
click at [107, 173] on link "Filing Information" at bounding box center [115, 174] width 160 height 19
select select "1"
select select "0"
select select "15"
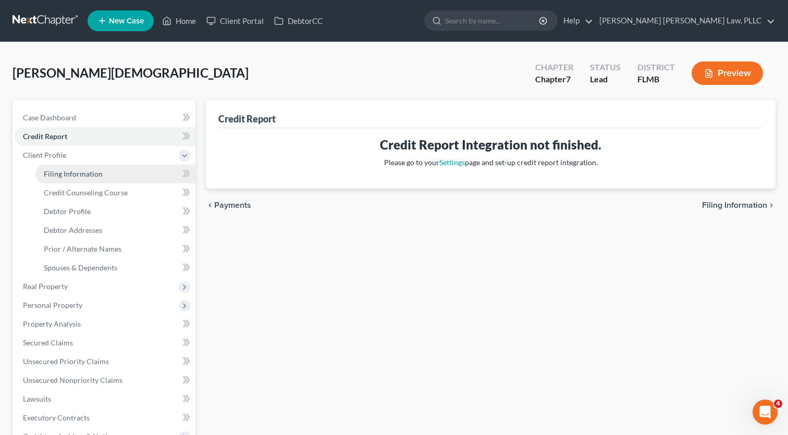
select select "0"
select select "9"
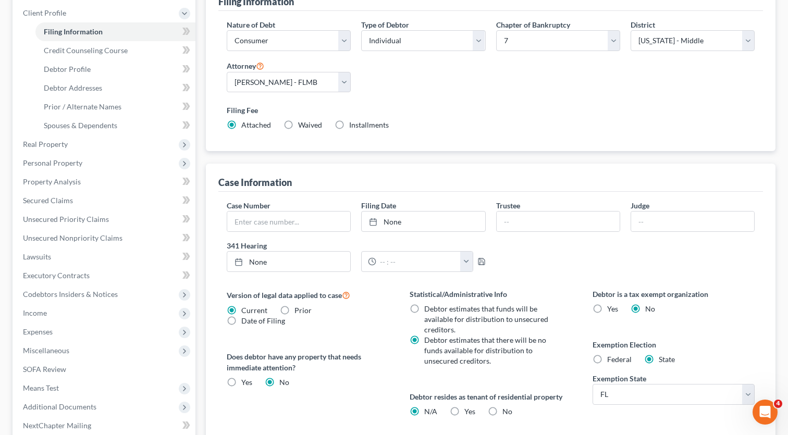
scroll to position [61, 0]
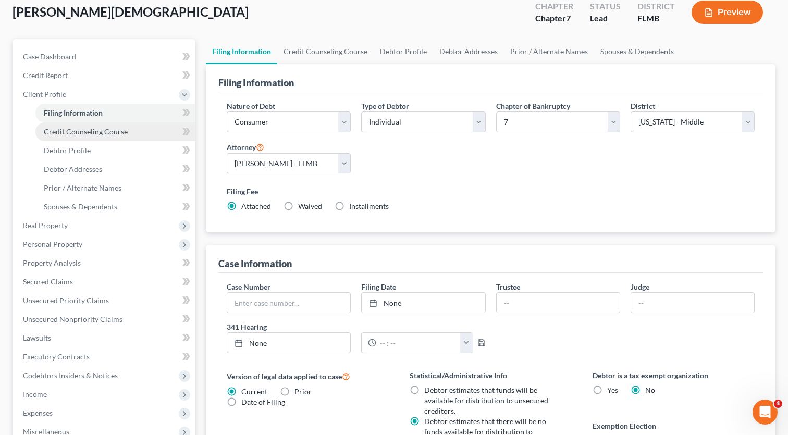
click at [83, 132] on span "Credit Counseling Course" at bounding box center [86, 131] width 84 height 9
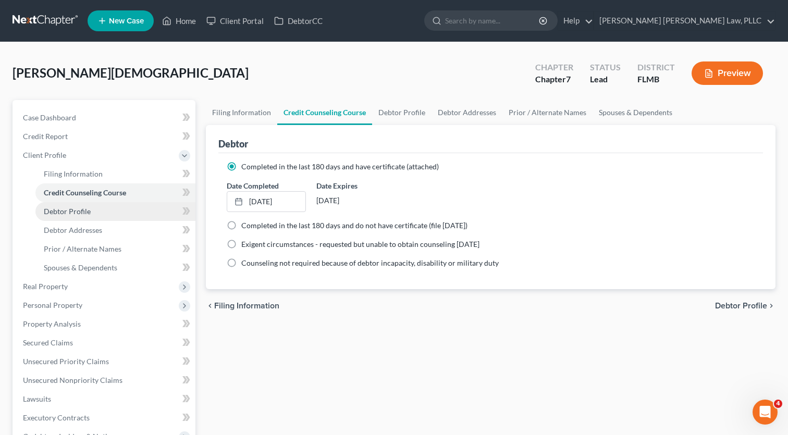
click at [103, 211] on link "Debtor Profile" at bounding box center [115, 211] width 160 height 19
select select "1"
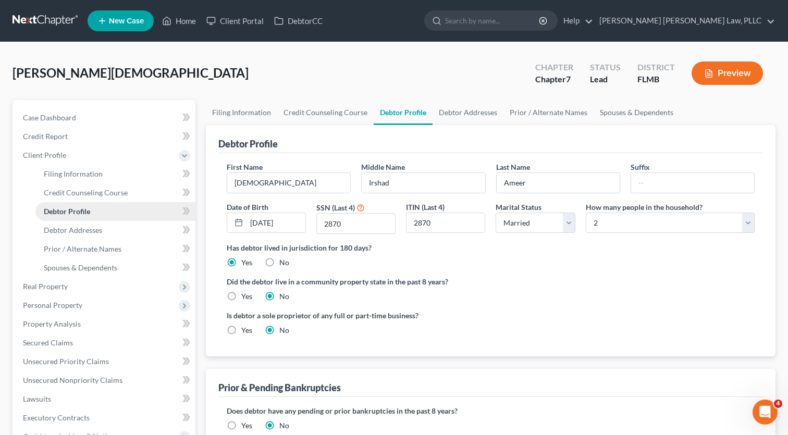
scroll to position [66, 0]
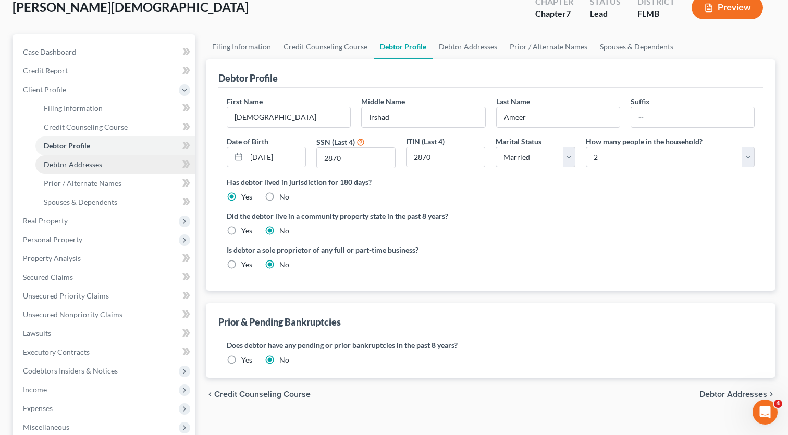
click at [103, 168] on link "Debtor Addresses" at bounding box center [115, 164] width 160 height 19
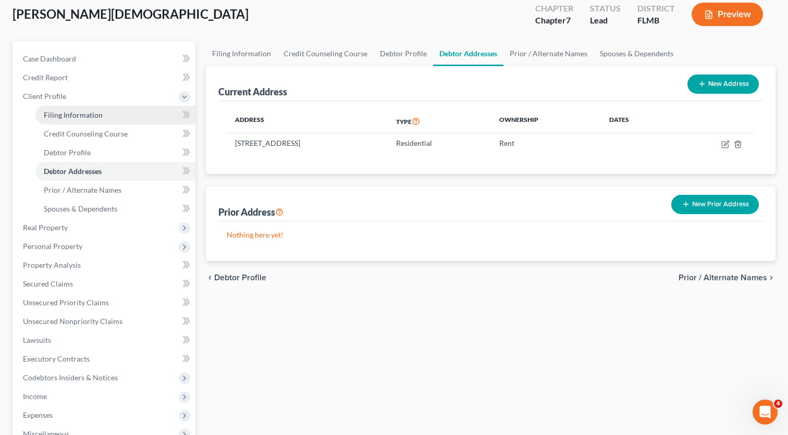
scroll to position [73, 0]
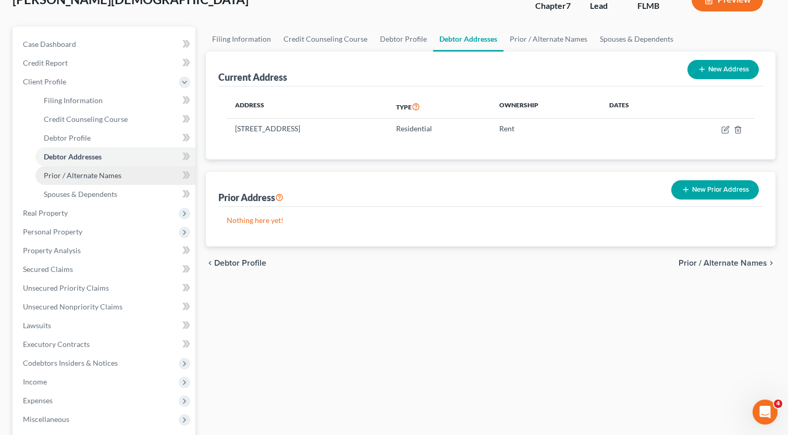
click at [103, 173] on span "Prior / Alternate Names" at bounding box center [83, 175] width 78 height 9
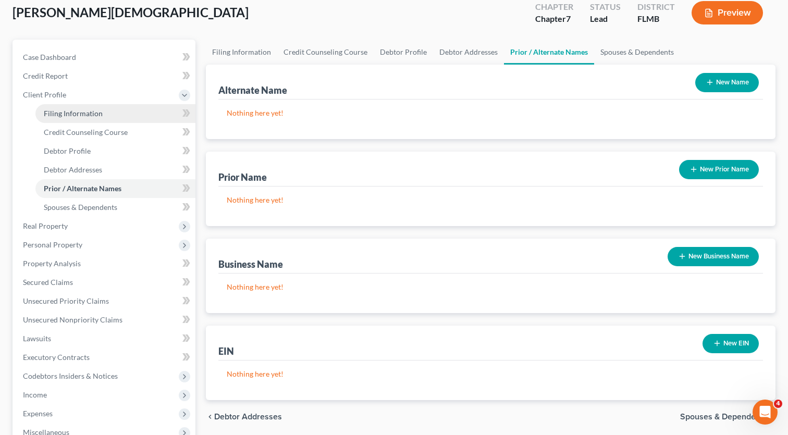
scroll to position [81, 0]
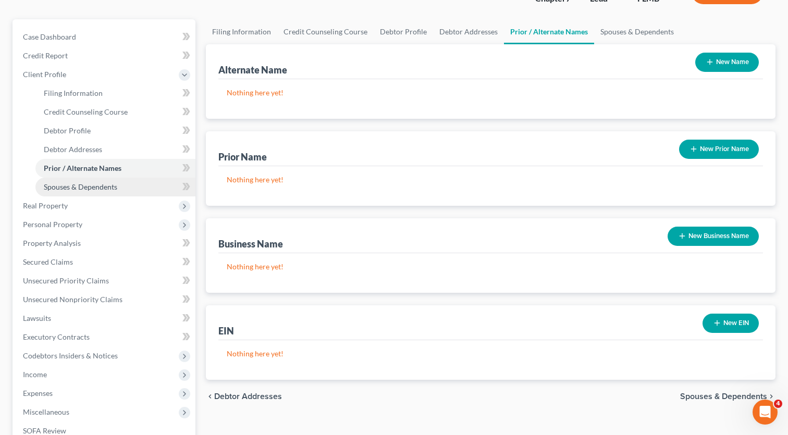
click at [103, 185] on span "Spouses & Dependents" at bounding box center [80, 186] width 73 height 9
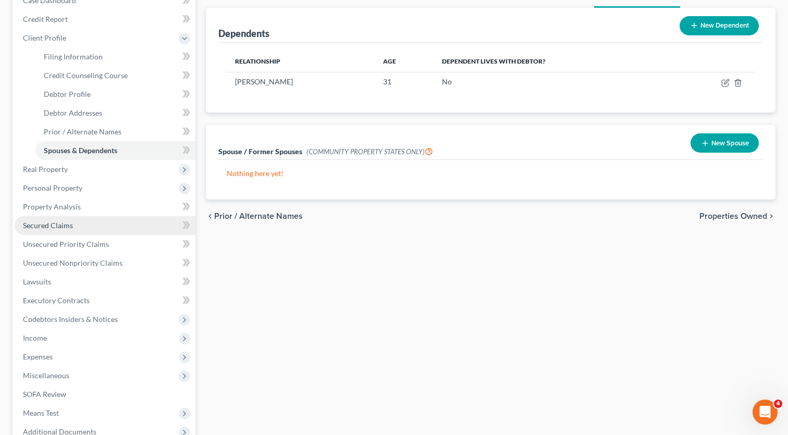
scroll to position [117, 0]
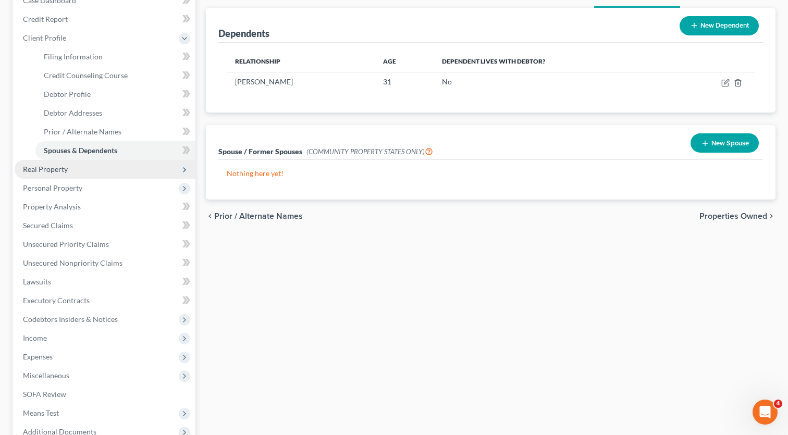
click at [114, 168] on span "Real Property" at bounding box center [105, 169] width 181 height 19
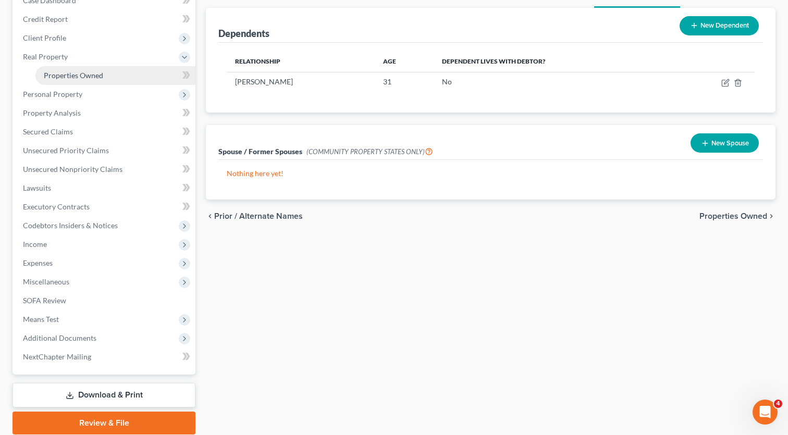
click at [118, 73] on link "Properties Owned" at bounding box center [115, 75] width 160 height 19
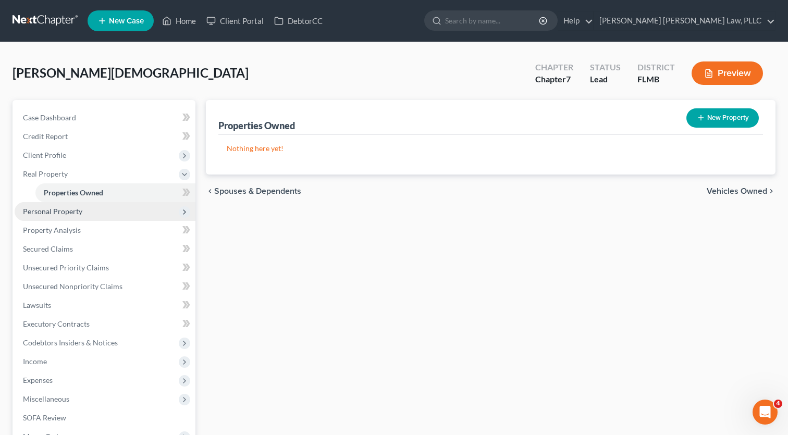
click at [78, 217] on span "Personal Property" at bounding box center [105, 211] width 181 height 19
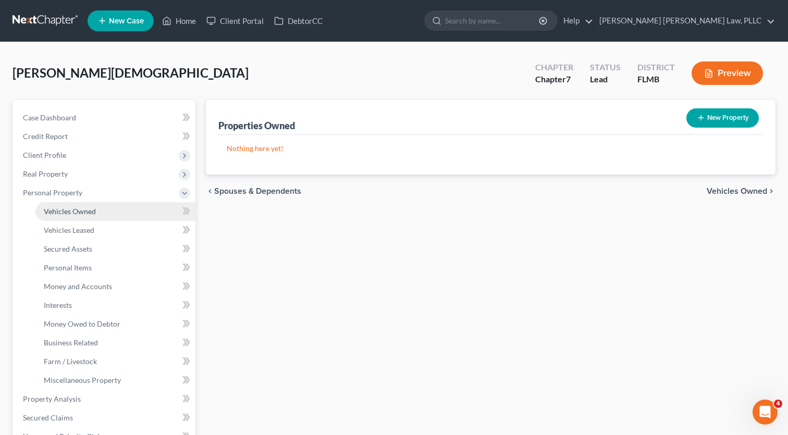
click at [92, 214] on span "Vehicles Owned" at bounding box center [70, 211] width 52 height 9
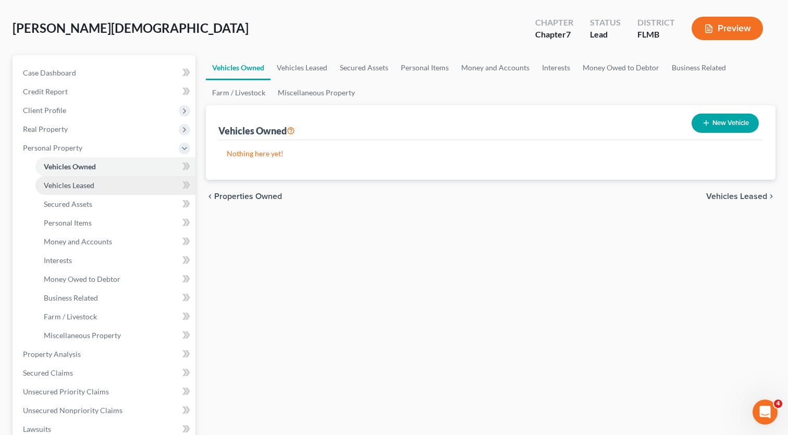
scroll to position [53, 0]
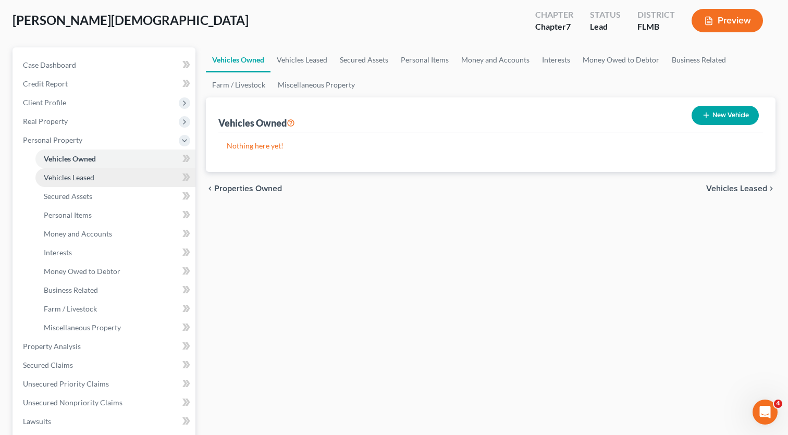
click at [106, 184] on link "Vehicles Leased" at bounding box center [115, 177] width 160 height 19
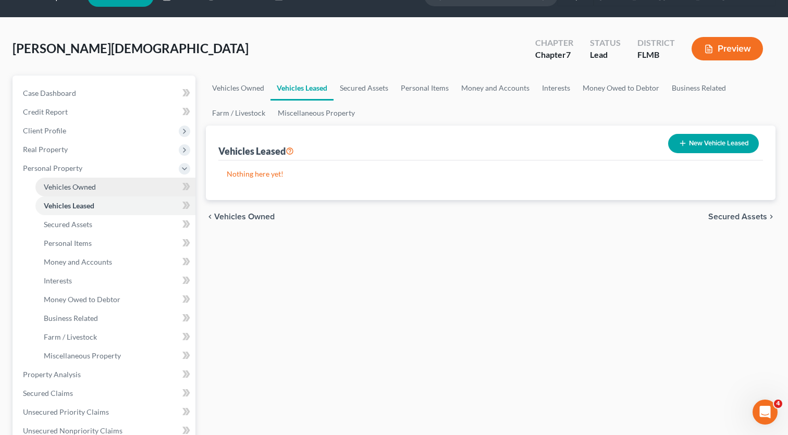
scroll to position [34, 0]
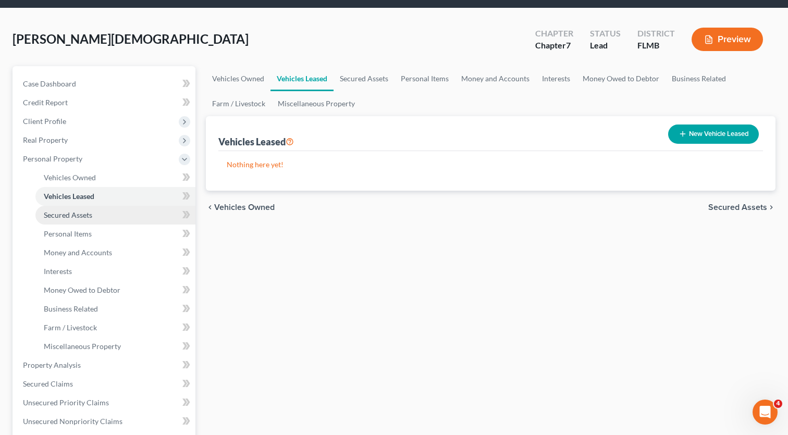
click at [108, 215] on link "Secured Assets" at bounding box center [115, 215] width 160 height 19
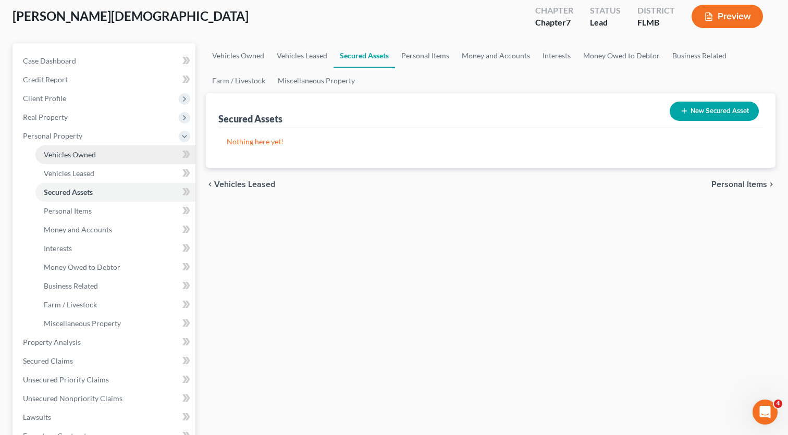
scroll to position [58, 0]
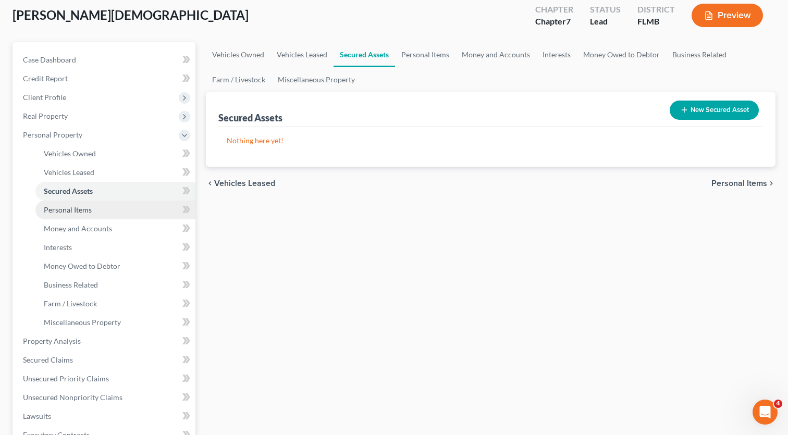
click at [107, 211] on link "Personal Items" at bounding box center [115, 210] width 160 height 19
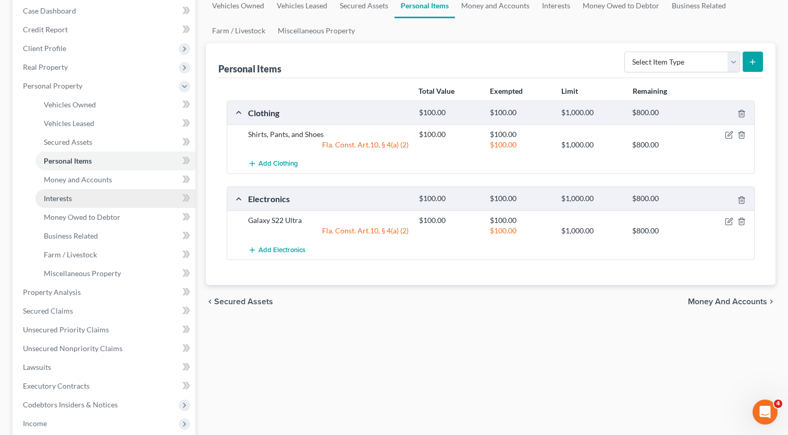
scroll to position [115, 1]
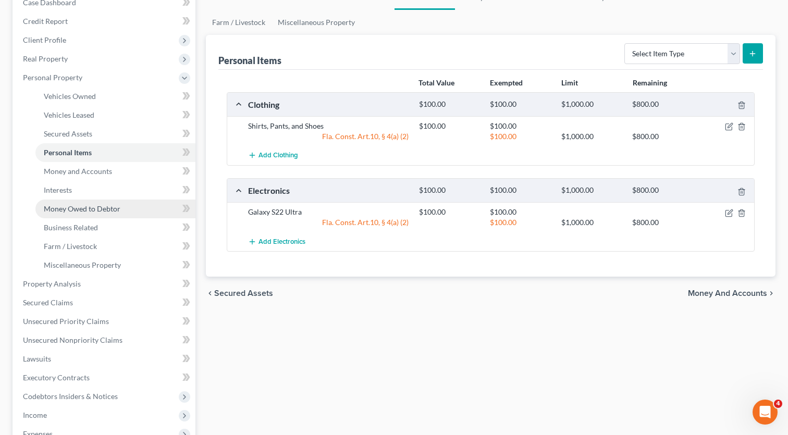
click at [103, 209] on span "Money Owed to Debtor" at bounding box center [82, 208] width 77 height 9
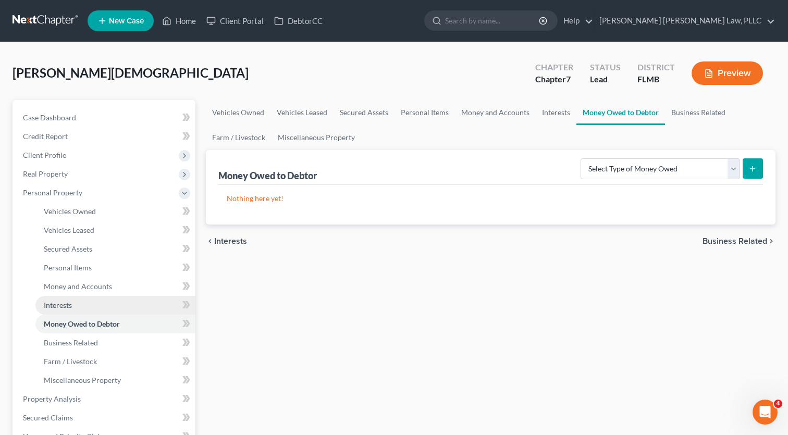
click at [94, 307] on link "Interests" at bounding box center [115, 305] width 160 height 19
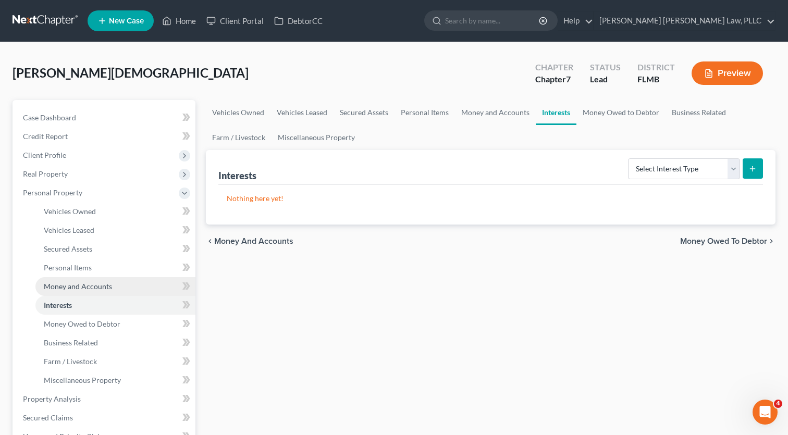
click at [104, 288] on span "Money and Accounts" at bounding box center [78, 286] width 68 height 9
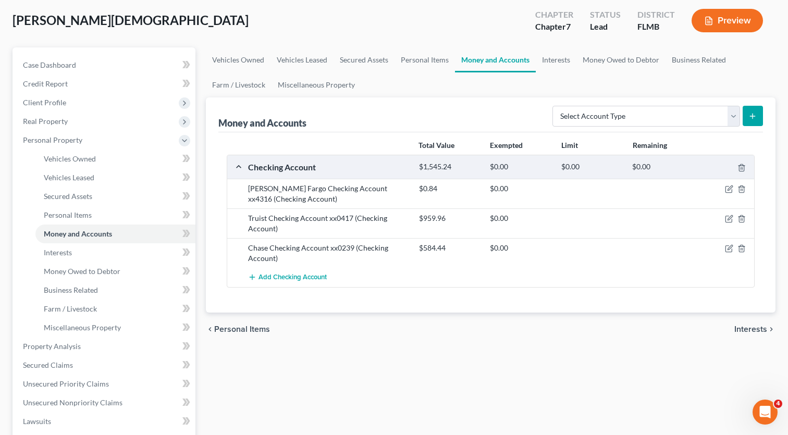
scroll to position [72, 1]
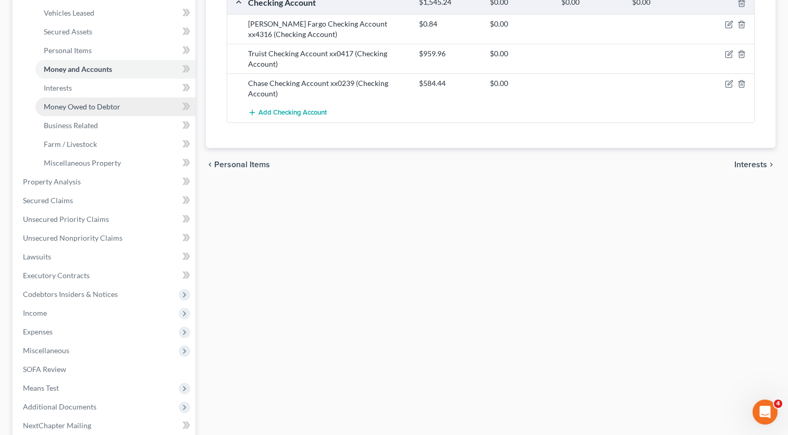
click at [91, 114] on link "Money Owed to Debtor" at bounding box center [115, 106] width 160 height 19
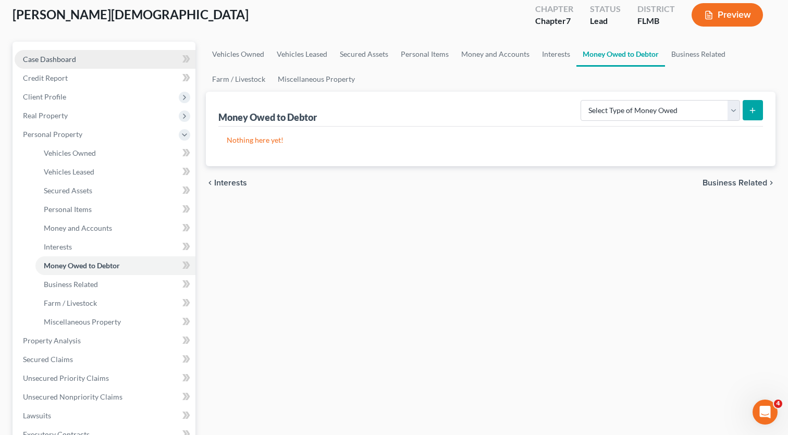
scroll to position [111, 0]
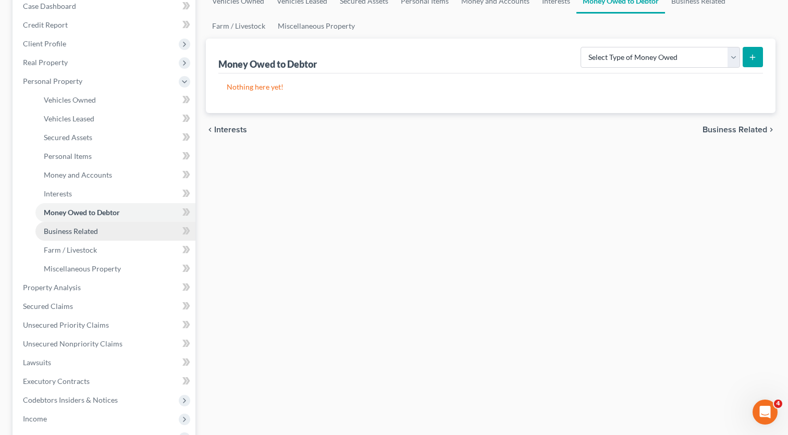
click at [92, 228] on span "Business Related" at bounding box center [71, 231] width 54 height 9
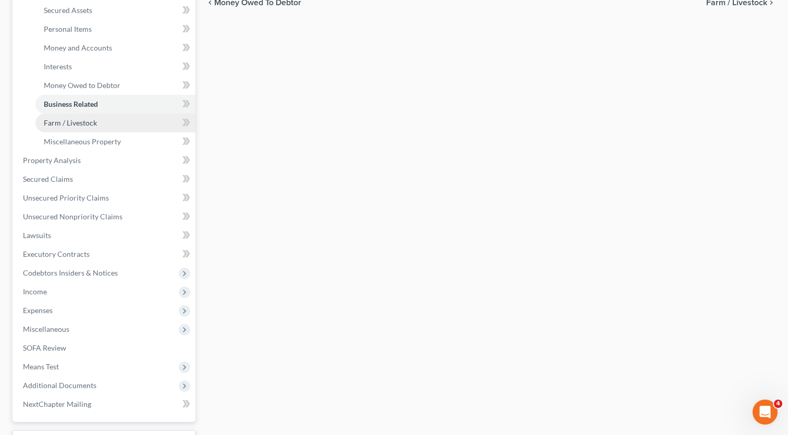
click at [93, 127] on link "Farm / Livestock" at bounding box center [115, 123] width 160 height 19
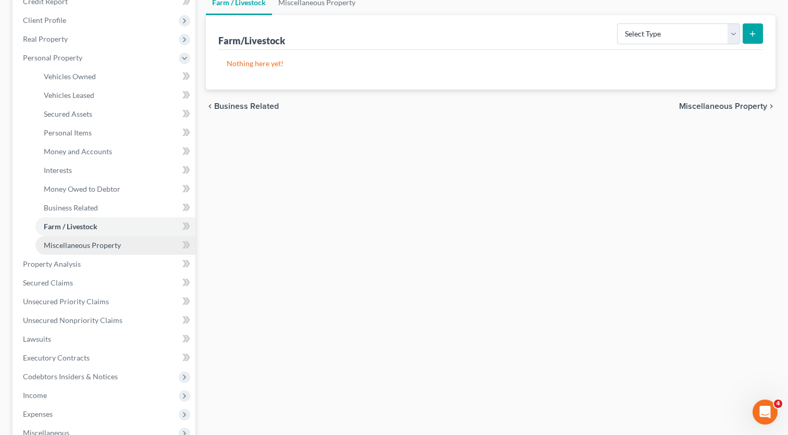
click at [98, 242] on span "Miscellaneous Property" at bounding box center [82, 245] width 77 height 9
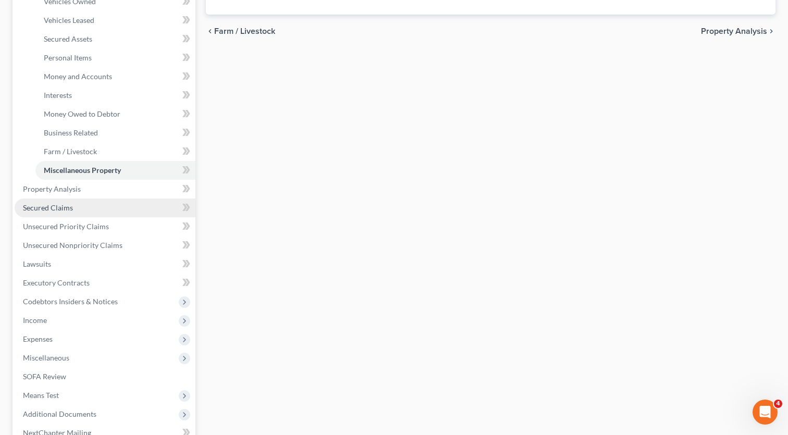
click at [66, 207] on span "Secured Claims" at bounding box center [48, 207] width 50 height 9
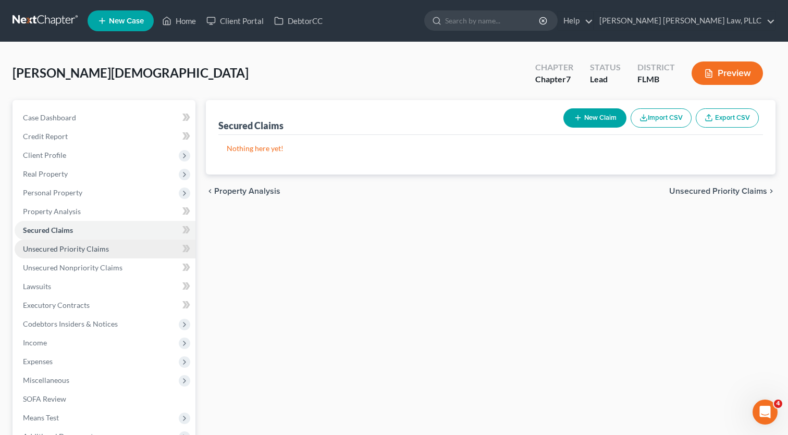
click at [89, 247] on span "Unsecured Priority Claims" at bounding box center [66, 248] width 86 height 9
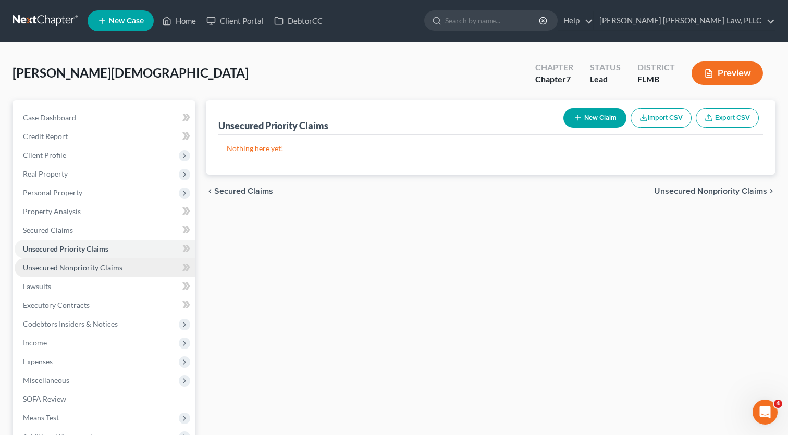
click at [89, 271] on span "Unsecured Nonpriority Claims" at bounding box center [72, 267] width 99 height 9
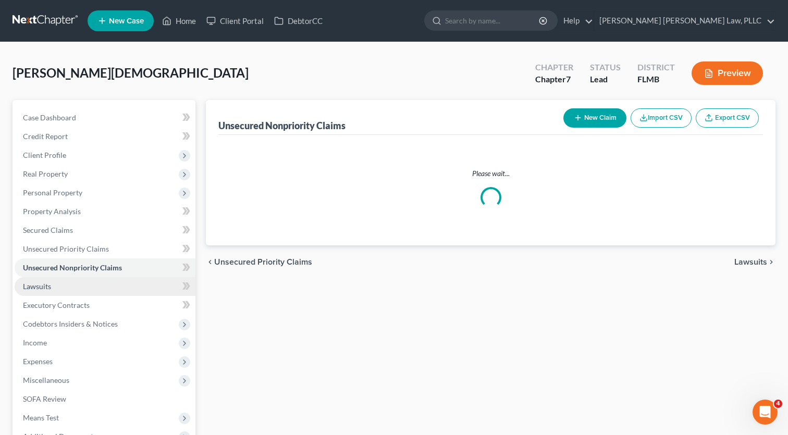
click at [85, 286] on link "Lawsuits" at bounding box center [105, 286] width 181 height 19
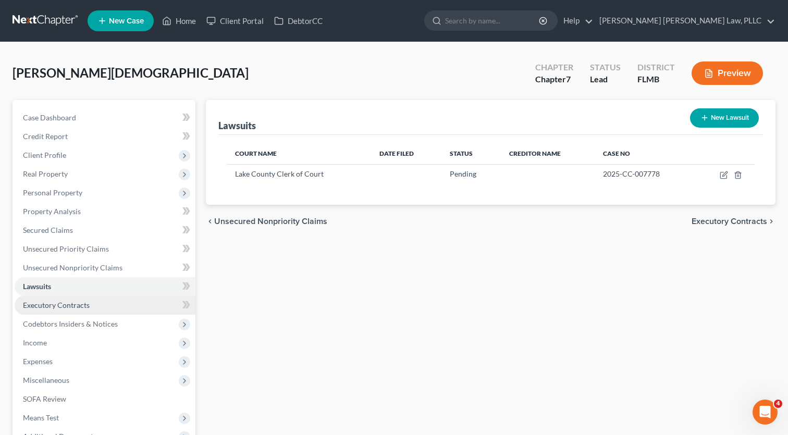
click at [85, 305] on span "Executory Contracts" at bounding box center [56, 305] width 67 height 9
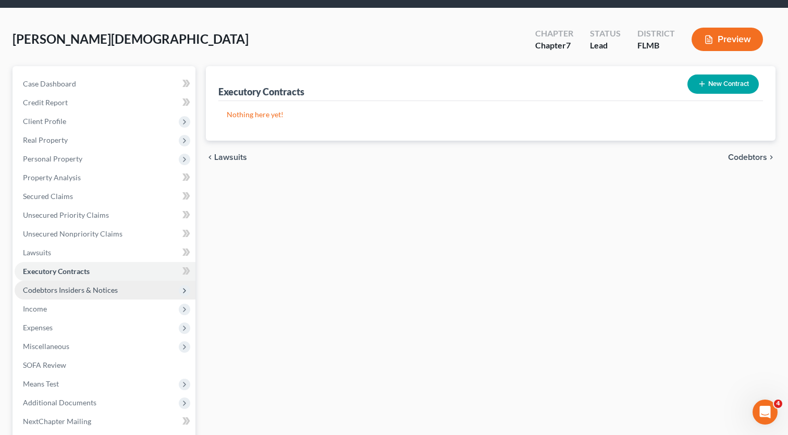
click at [81, 292] on span "Codebtors Insiders & Notices" at bounding box center [70, 289] width 95 height 9
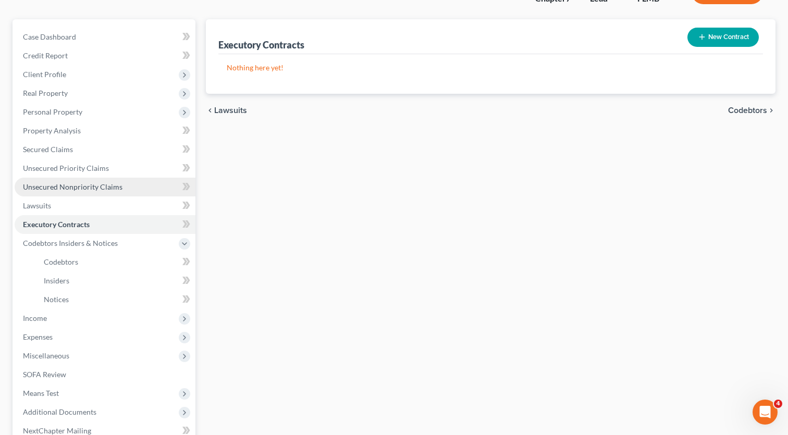
click at [74, 184] on span "Unsecured Nonpriority Claims" at bounding box center [72, 186] width 99 height 9
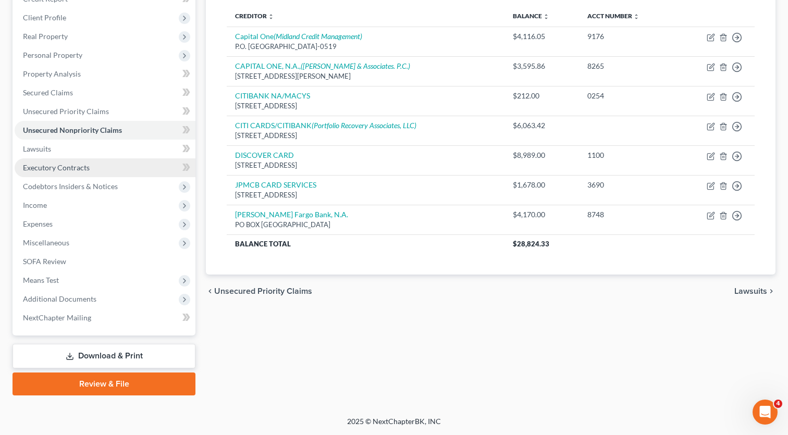
click at [60, 165] on span "Executory Contracts" at bounding box center [56, 167] width 67 height 9
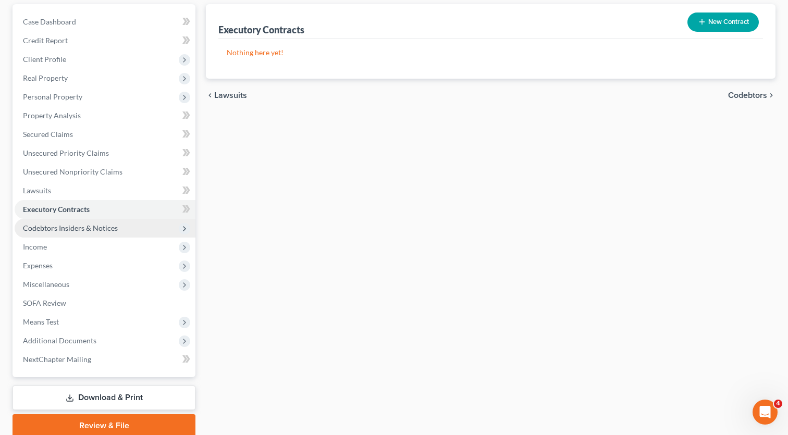
click at [61, 226] on span "Codebtors Insiders & Notices" at bounding box center [70, 227] width 95 height 9
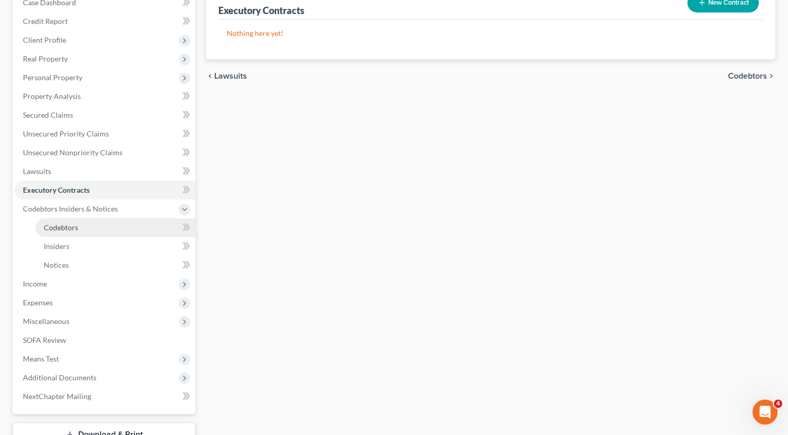
click at [61, 226] on span "Codebtors" at bounding box center [61, 227] width 34 height 9
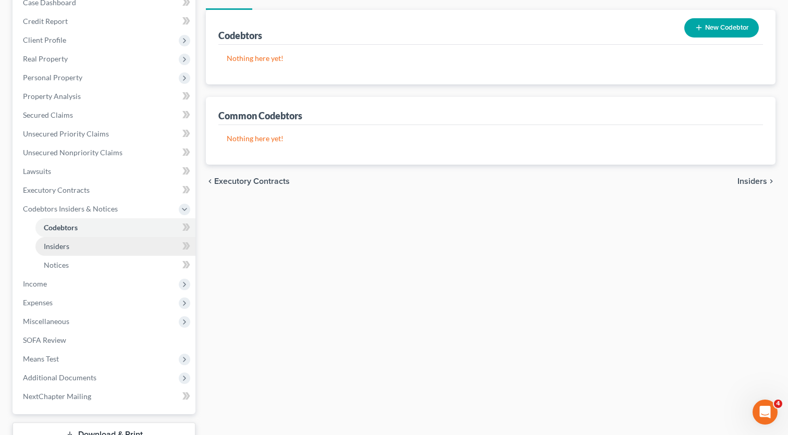
click at [64, 253] on link "Insiders" at bounding box center [115, 246] width 160 height 19
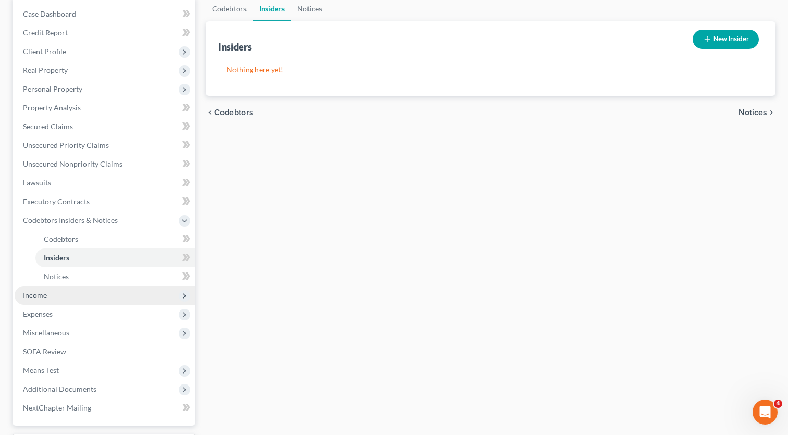
click at [66, 290] on span "Income" at bounding box center [105, 295] width 181 height 19
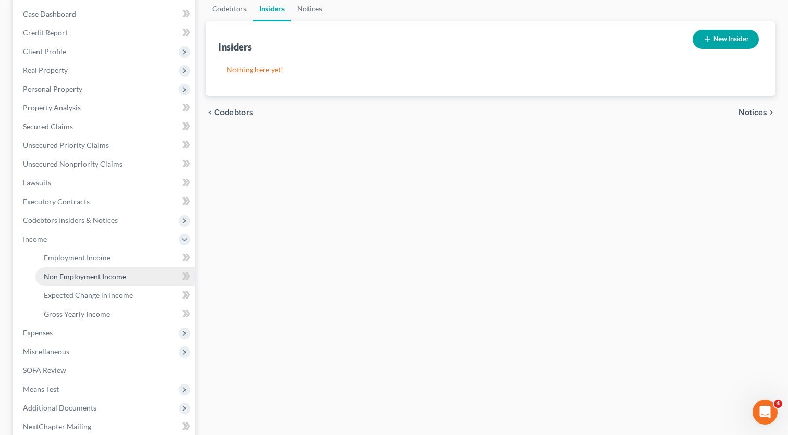
click at [66, 279] on span "Non Employment Income" at bounding box center [85, 276] width 82 height 9
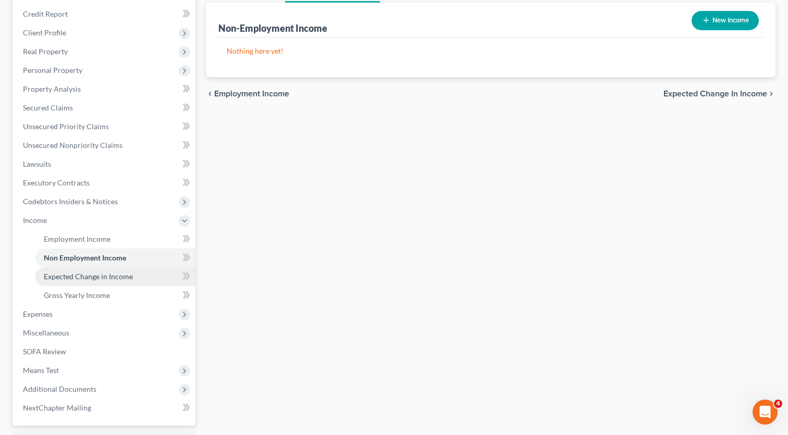
click at [68, 278] on span "Expected Change in Income" at bounding box center [88, 276] width 89 height 9
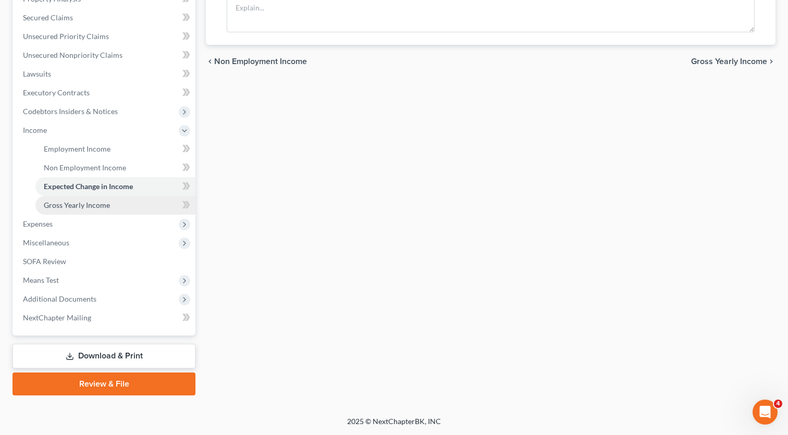
click at [72, 207] on span "Gross Yearly Income" at bounding box center [77, 205] width 66 height 9
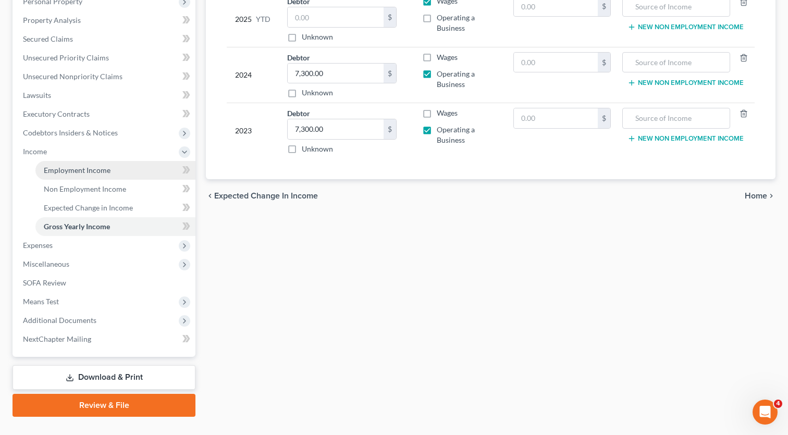
click at [71, 177] on link "Employment Income" at bounding box center [115, 170] width 160 height 19
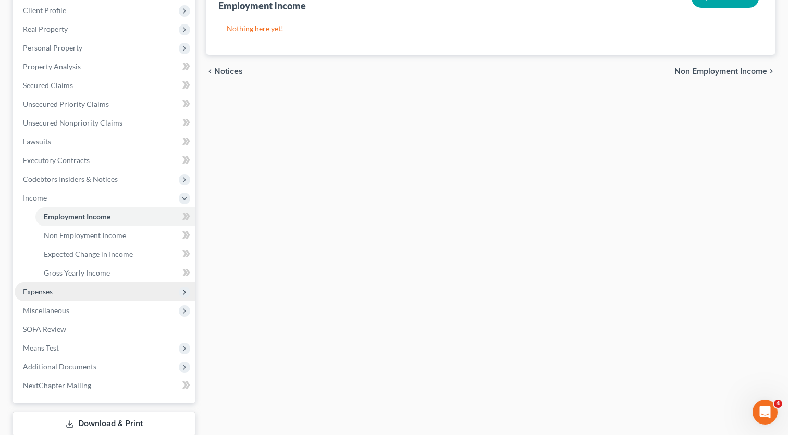
click at [101, 286] on span "Expenses" at bounding box center [105, 291] width 181 height 19
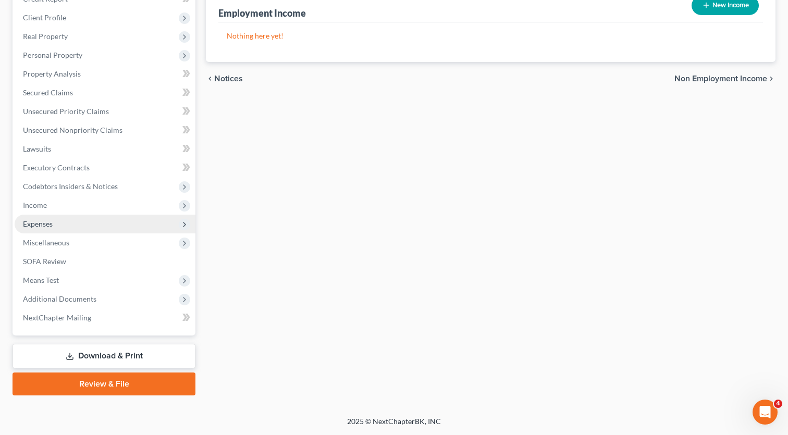
click at [106, 225] on span "Expenses" at bounding box center [105, 224] width 181 height 19
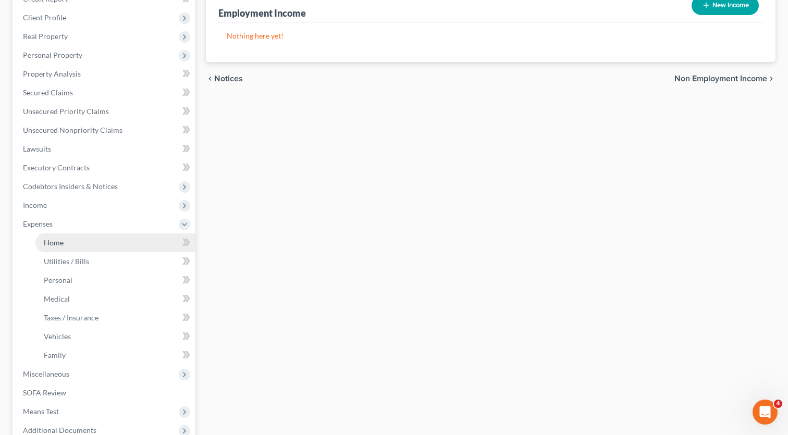
click at [89, 242] on link "Home" at bounding box center [115, 242] width 160 height 19
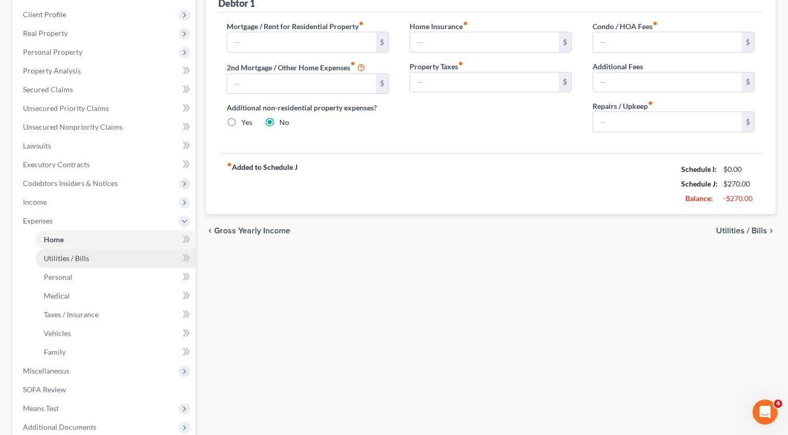
click at [89, 264] on link "Utilities / Bills" at bounding box center [115, 258] width 160 height 19
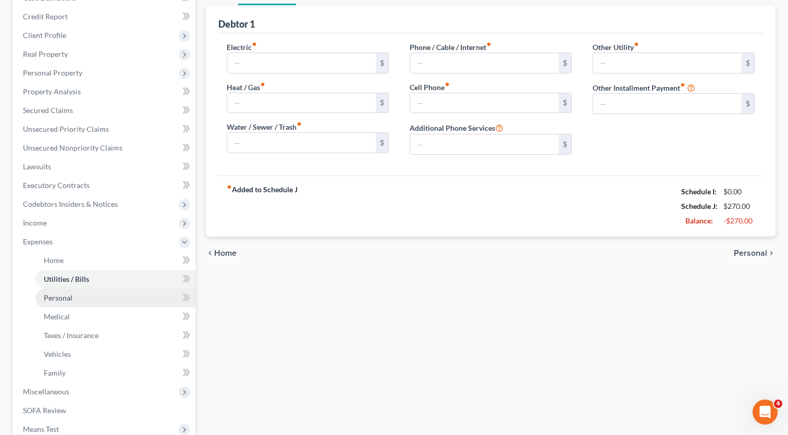
click at [89, 293] on link "Personal" at bounding box center [115, 298] width 160 height 19
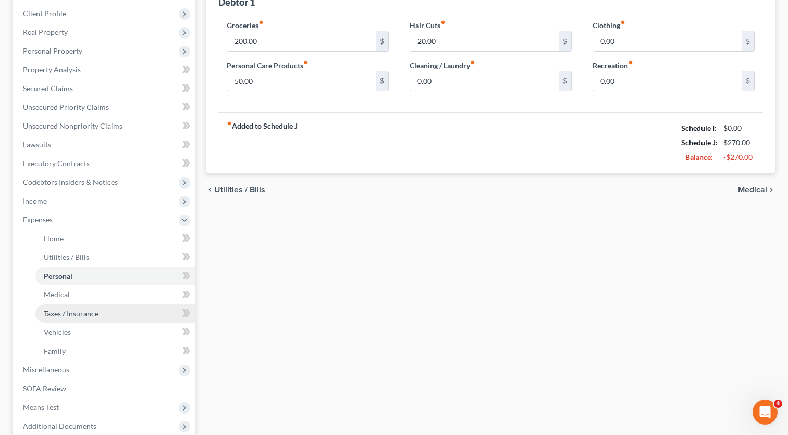
click at [71, 316] on span "Taxes / Insurance" at bounding box center [71, 313] width 55 height 9
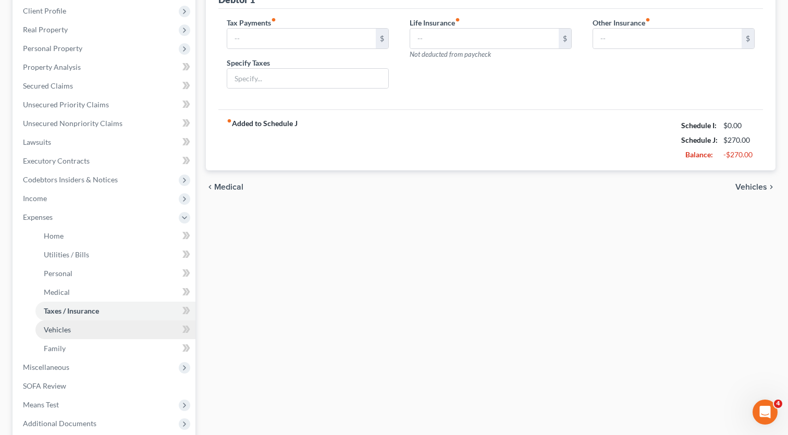
click at [84, 334] on link "Vehicles" at bounding box center [115, 329] width 160 height 19
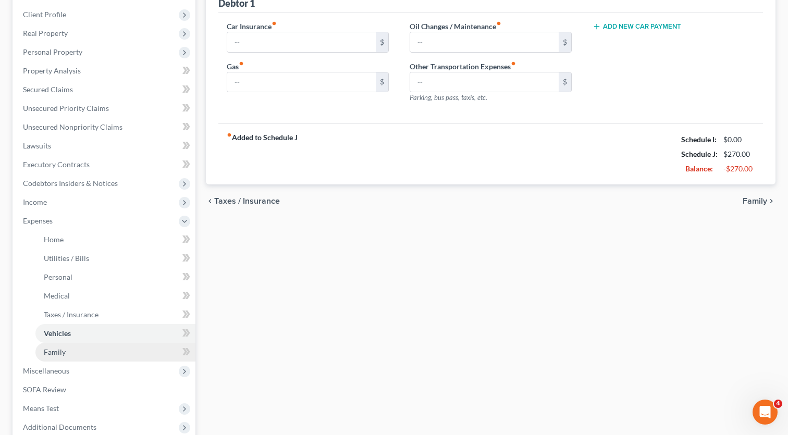
click at [76, 356] on link "Family" at bounding box center [115, 352] width 160 height 19
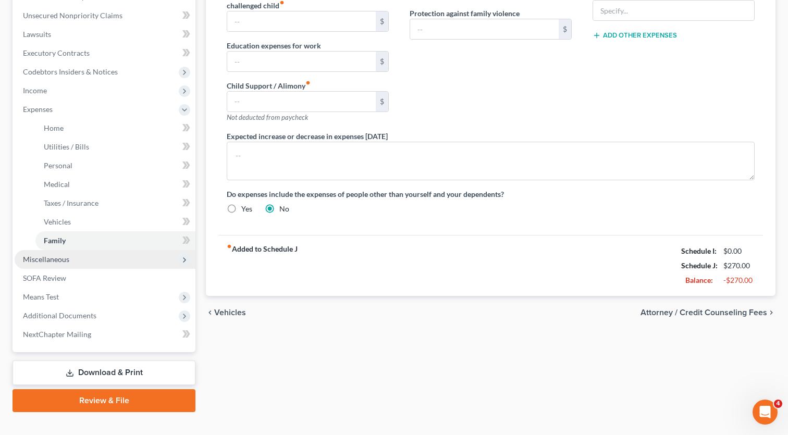
click at [65, 261] on span "Miscellaneous" at bounding box center [46, 259] width 46 height 9
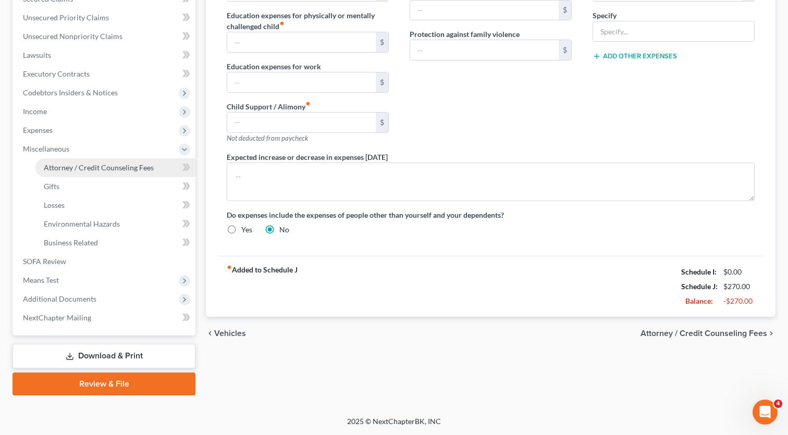
click at [96, 171] on span "Attorney / Credit Counseling Fees" at bounding box center [99, 167] width 110 height 9
select select "0"
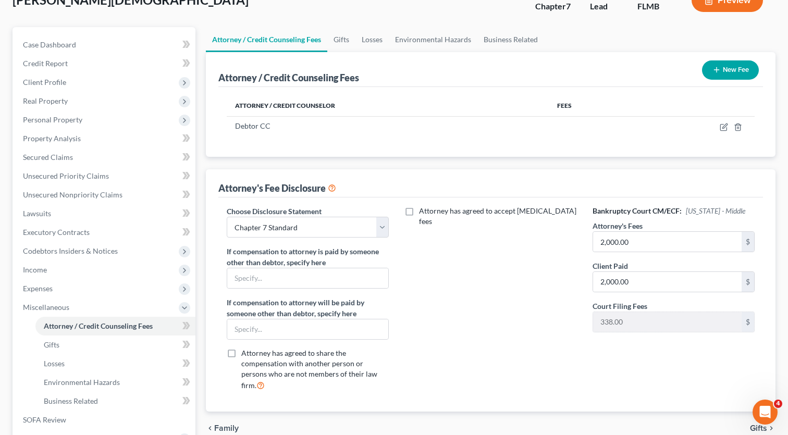
click at [716, 68] on icon "button" at bounding box center [716, 70] width 8 height 8
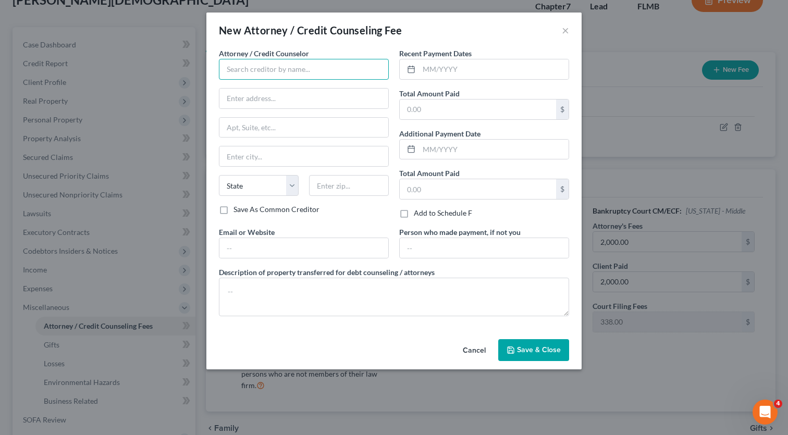
click at [326, 64] on input "text" at bounding box center [304, 69] width 170 height 21
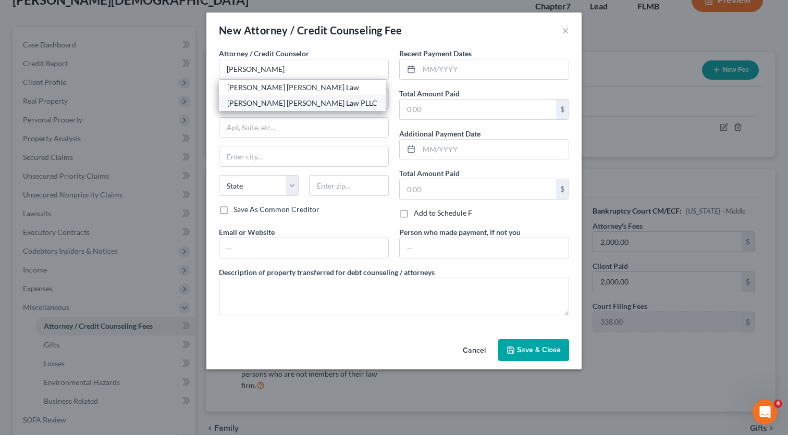
click at [260, 102] on div "[PERSON_NAME] [PERSON_NAME] Law PLLC" at bounding box center [302, 103] width 150 height 10
type input "[PERSON_NAME] [PERSON_NAME] Law PLLC"
type input "[STREET_ADDRESS]"
type input "UNit 651"
type input "Orlando"
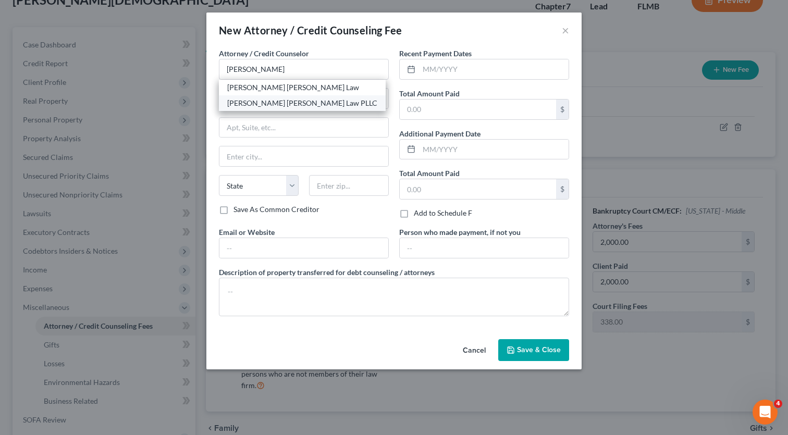
select select "9"
type input "32801"
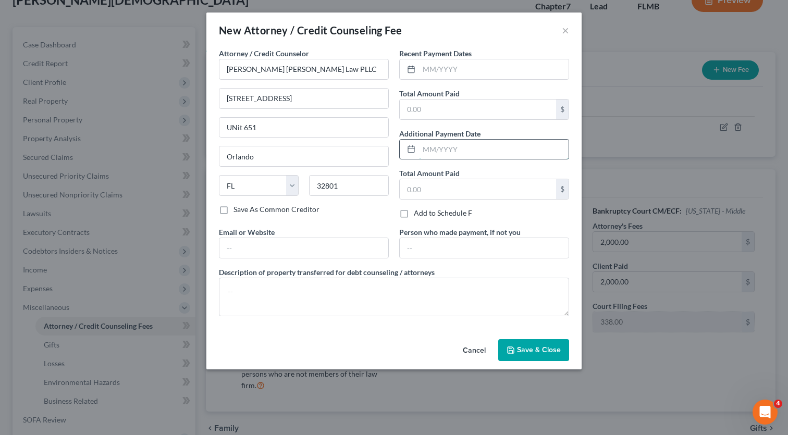
click at [446, 149] on input "text" at bounding box center [493, 150] width 149 height 20
type input "09/2025"
click at [444, 112] on input "text" at bounding box center [478, 109] width 156 height 20
type input "2,000"
click at [453, 147] on input "09/2025" at bounding box center [493, 150] width 149 height 20
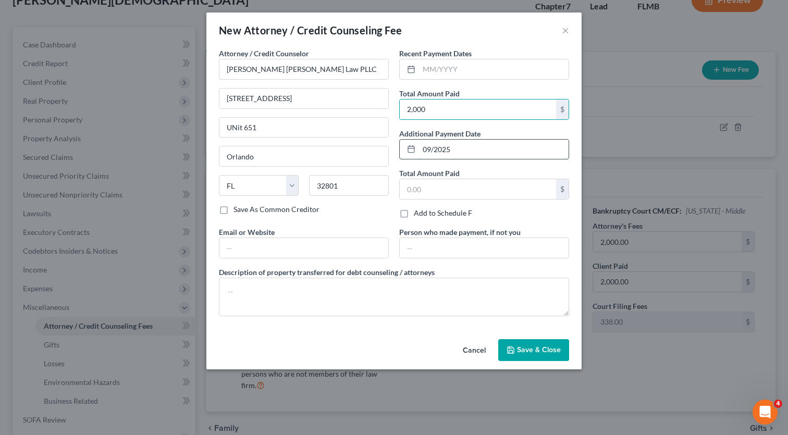
click at [453, 147] on input "09/2025" at bounding box center [493, 150] width 149 height 20
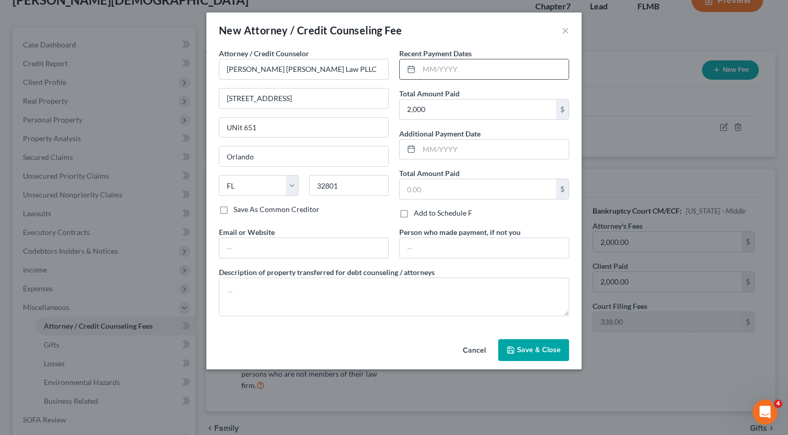
click at [459, 69] on input "text" at bounding box center [493, 69] width 149 height 20
type input "v"
paste input "09/2025"
type input "09/2025"
click at [459, 289] on textarea at bounding box center [394, 297] width 350 height 39
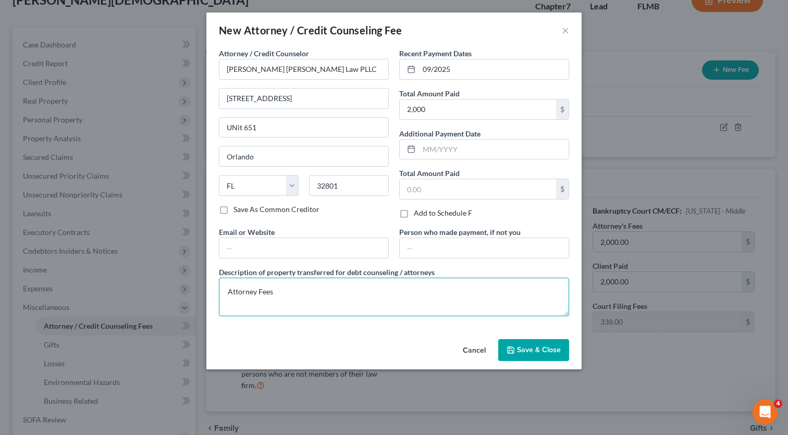
type textarea "Attorney Fees"
click at [539, 347] on span "Save & Close" at bounding box center [539, 349] width 44 height 9
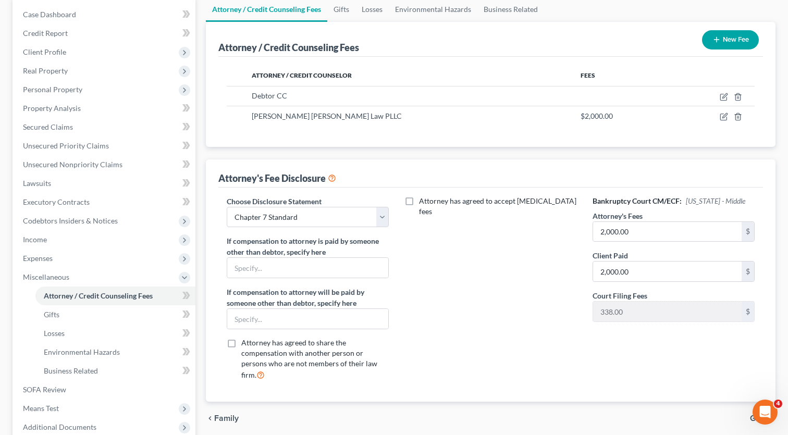
scroll to position [103, 0]
click at [88, 315] on link "Gifts" at bounding box center [115, 314] width 160 height 19
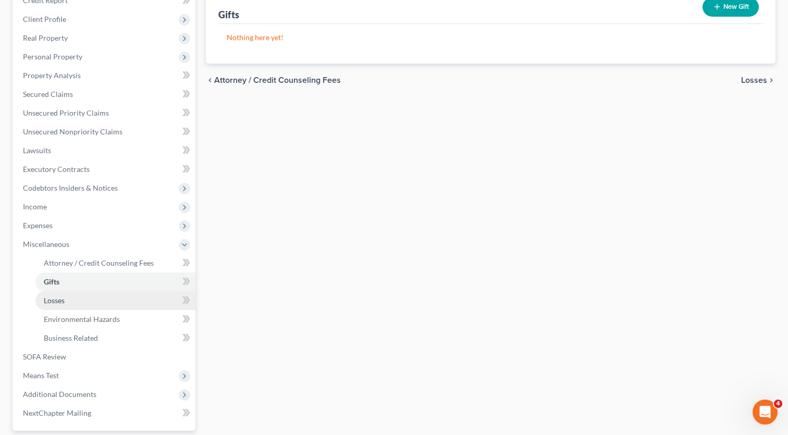
click at [81, 301] on link "Losses" at bounding box center [115, 300] width 160 height 19
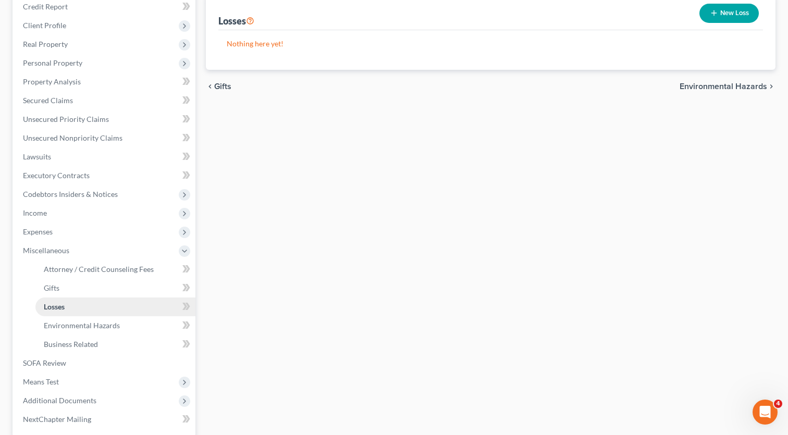
scroll to position [159, 0]
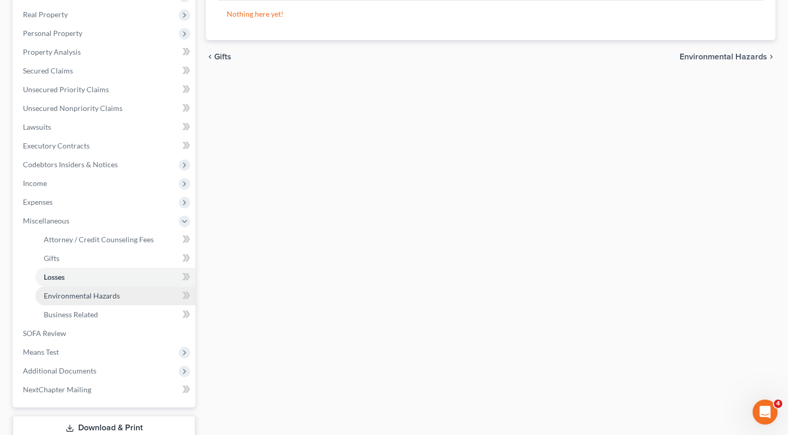
click at [81, 300] on span "Environmental Hazards" at bounding box center [82, 295] width 76 height 9
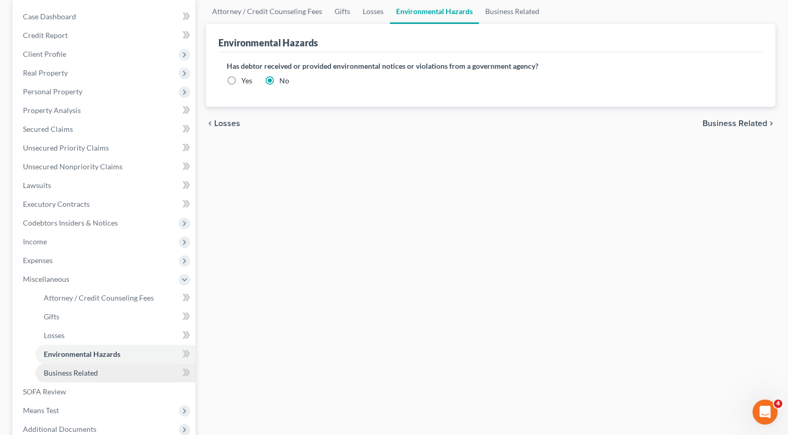
click at [81, 367] on link "Business Related" at bounding box center [115, 373] width 160 height 19
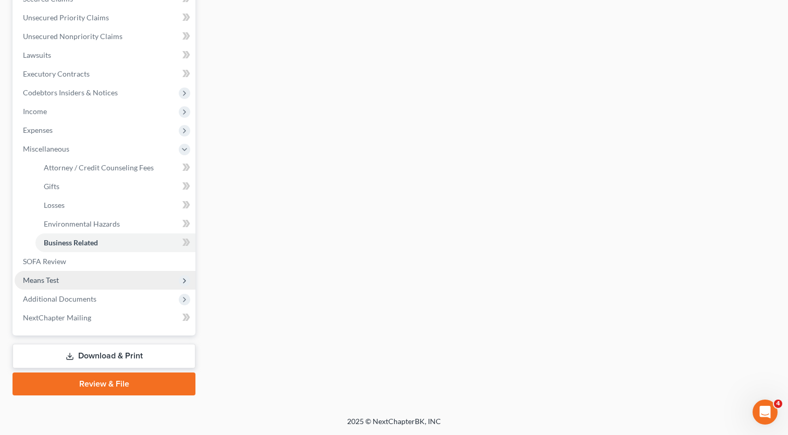
scroll to position [231, 0]
